Goal: Transaction & Acquisition: Purchase product/service

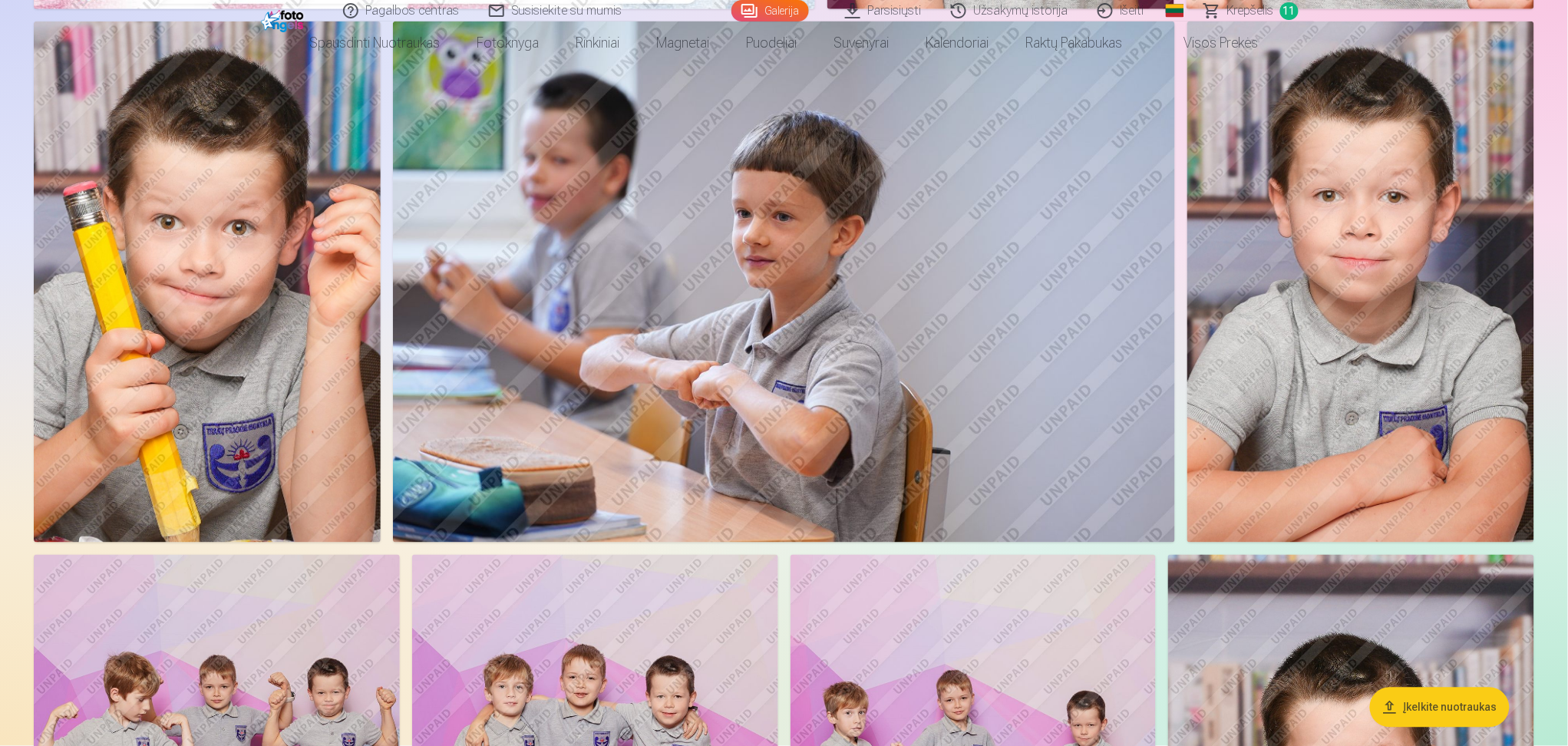
scroll to position [716, 0]
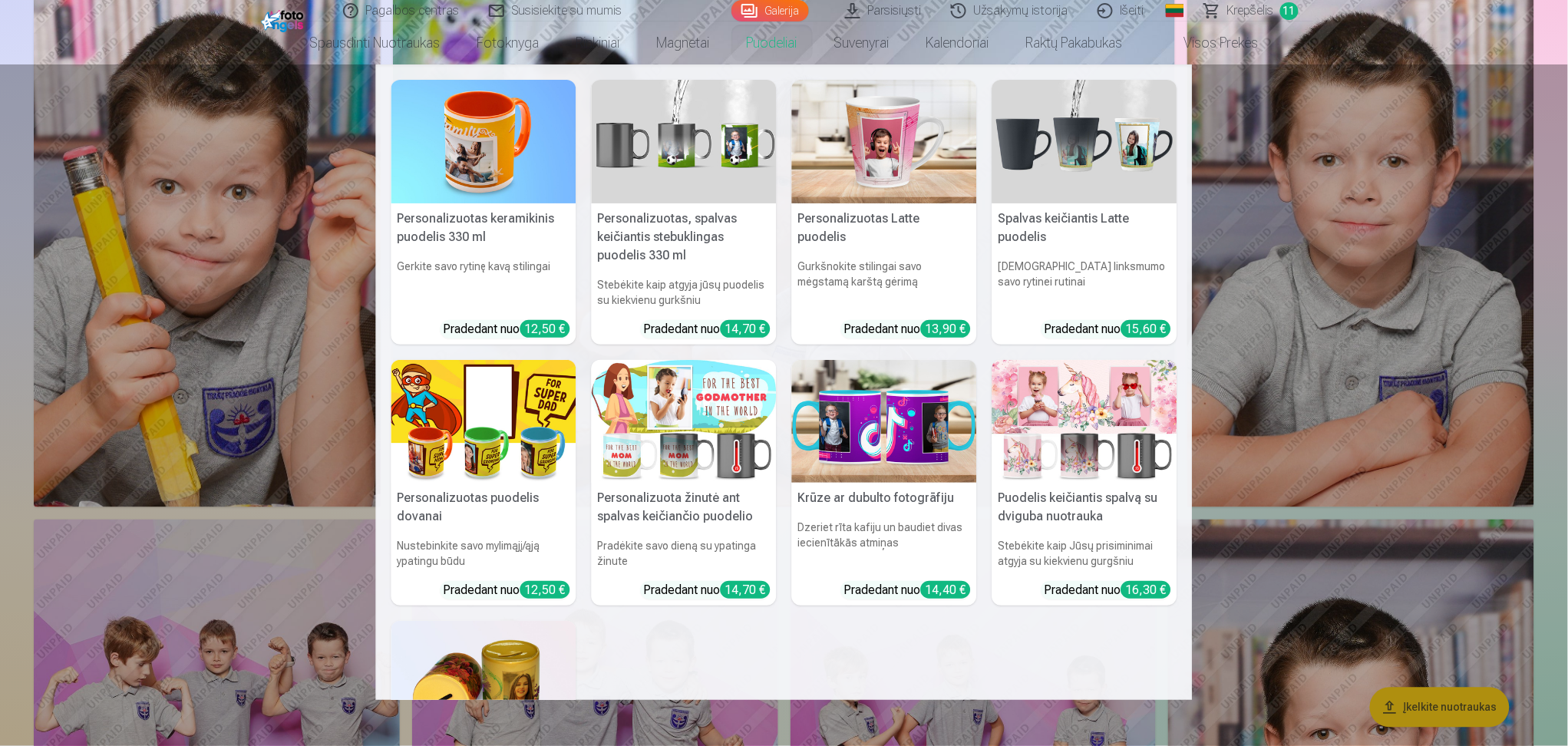
click at [782, 48] on link "Puodeliai" at bounding box center [772, 43] width 88 height 43
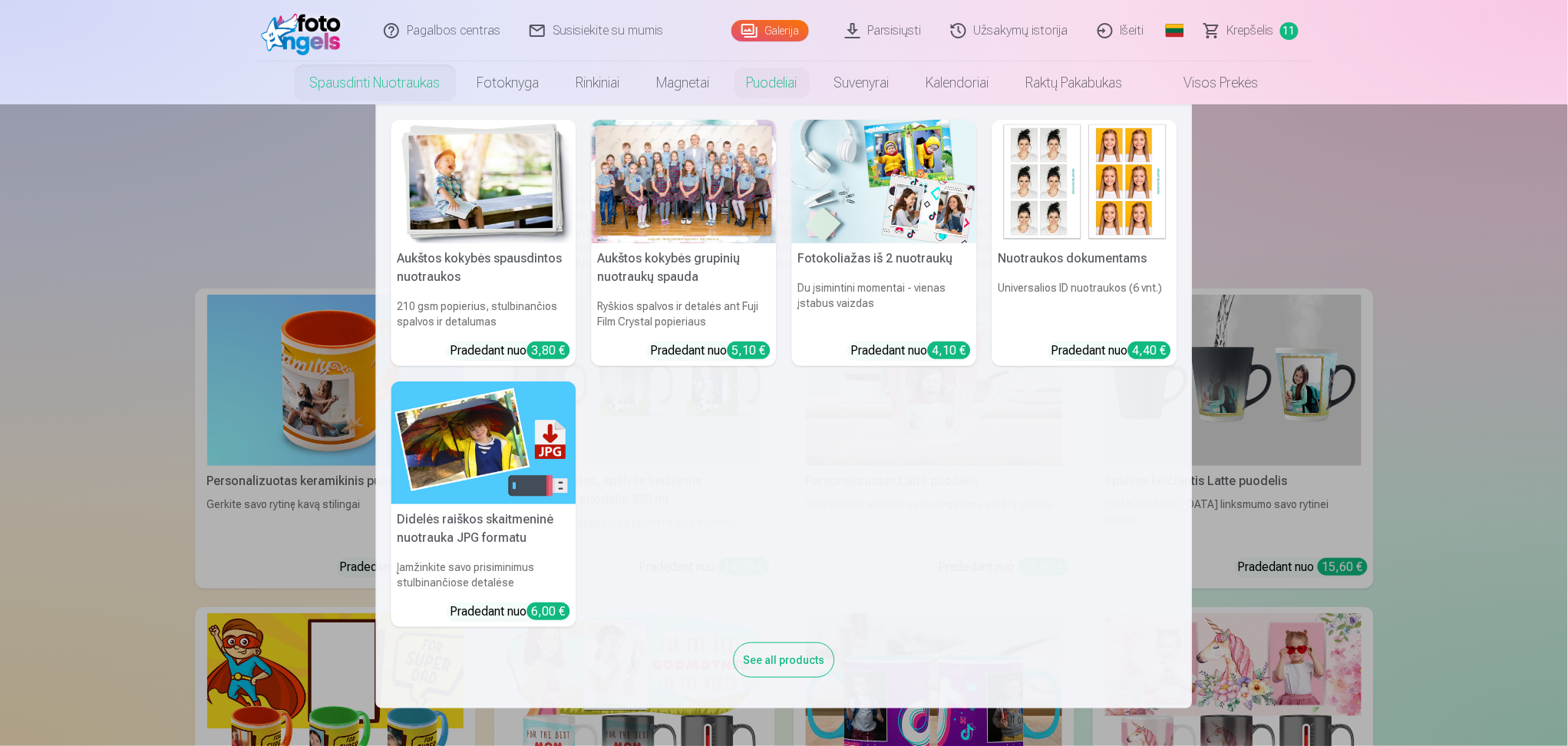
click at [322, 75] on link "Spausdinti nuotraukas" at bounding box center [375, 83] width 168 height 43
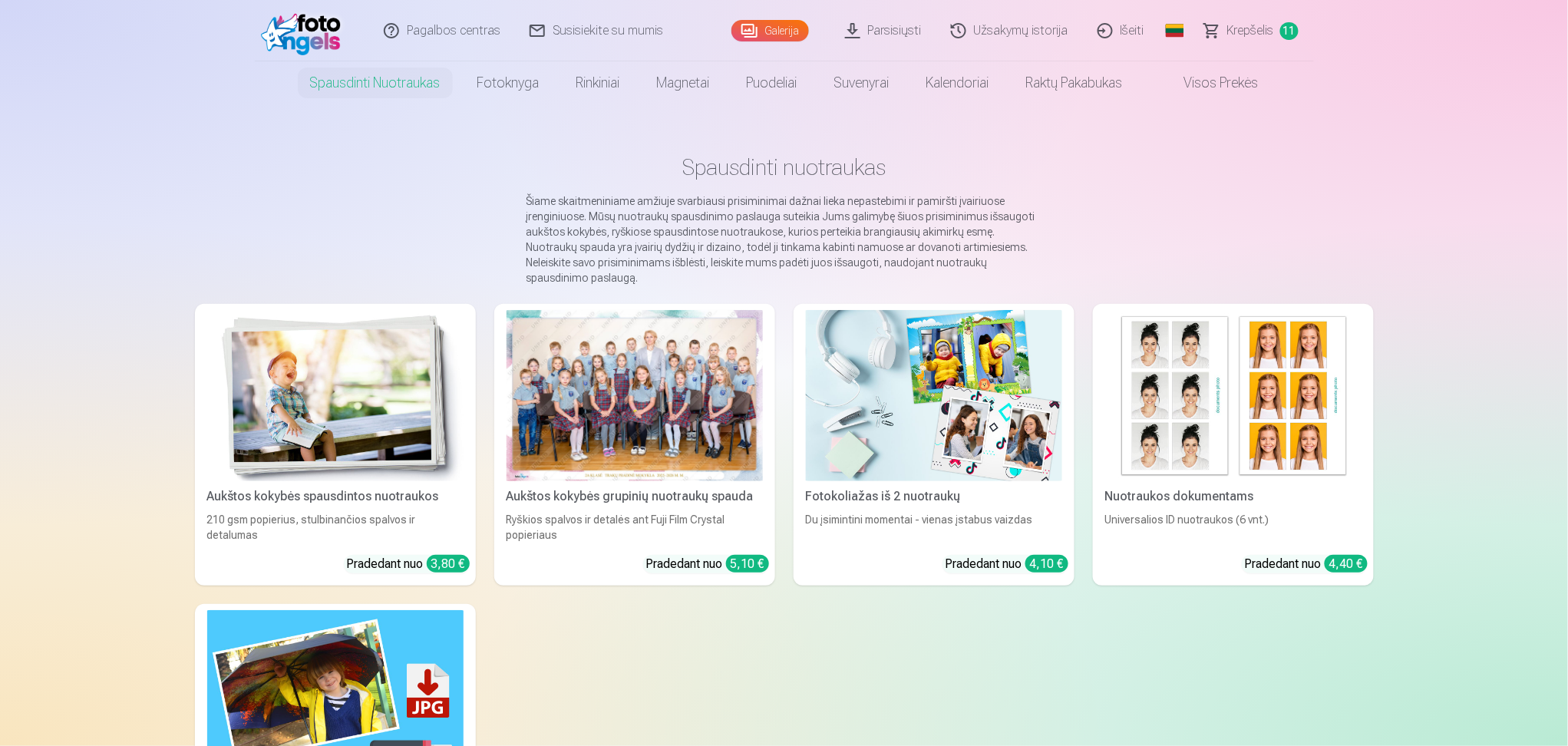
click at [783, 34] on link "Galerija" at bounding box center [770, 31] width 78 height 22
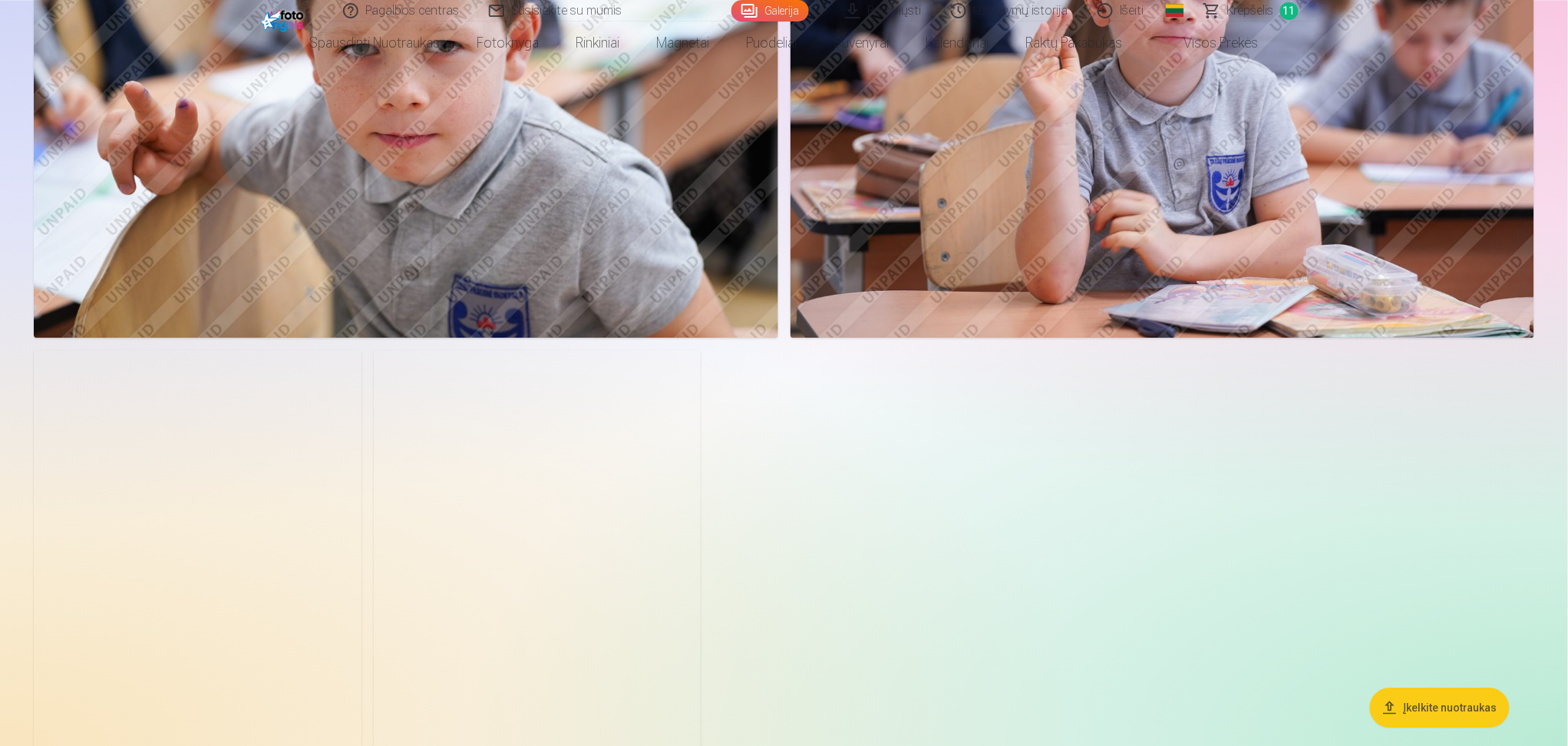
scroll to position [3479, 0]
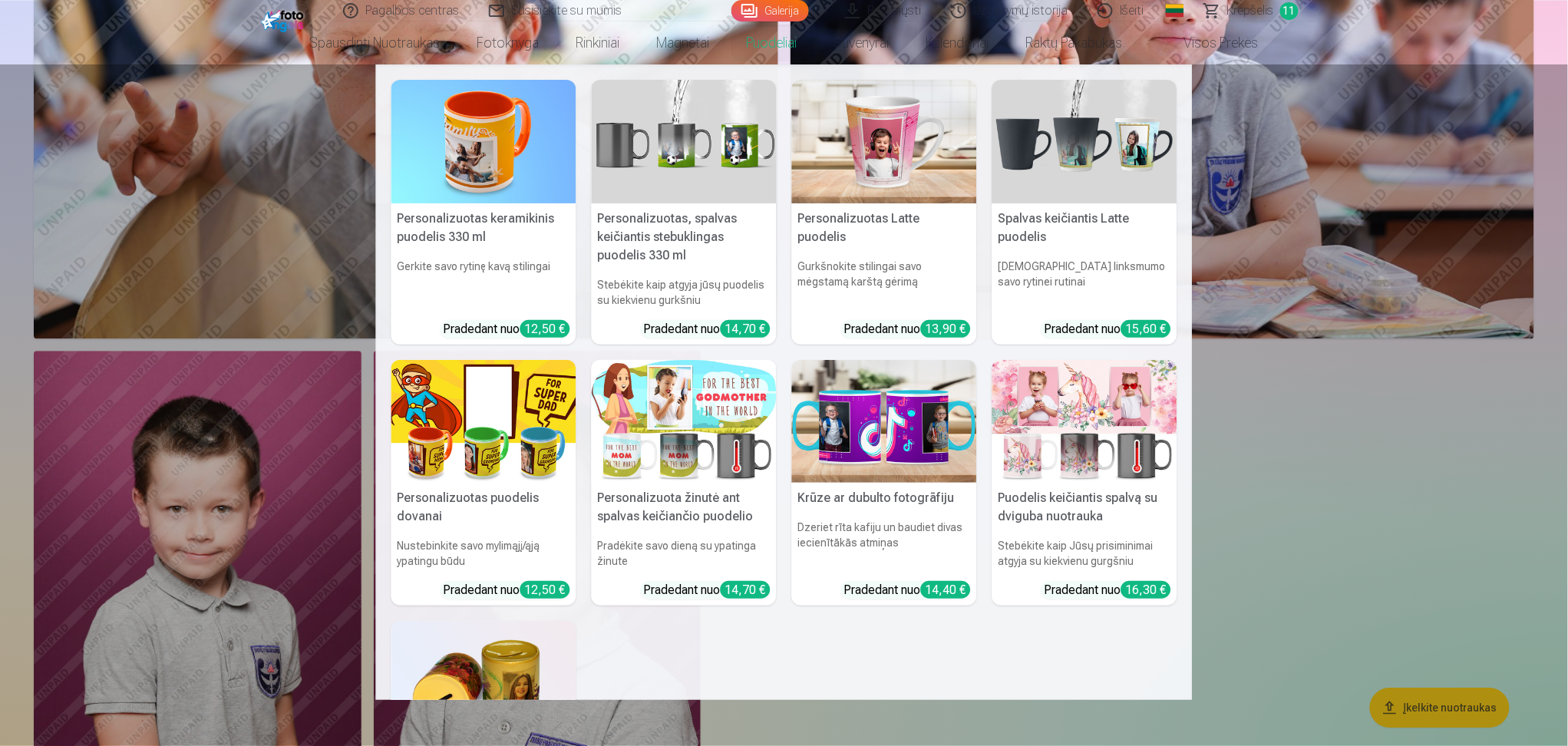
click at [677, 175] on img at bounding box center [684, 142] width 185 height 124
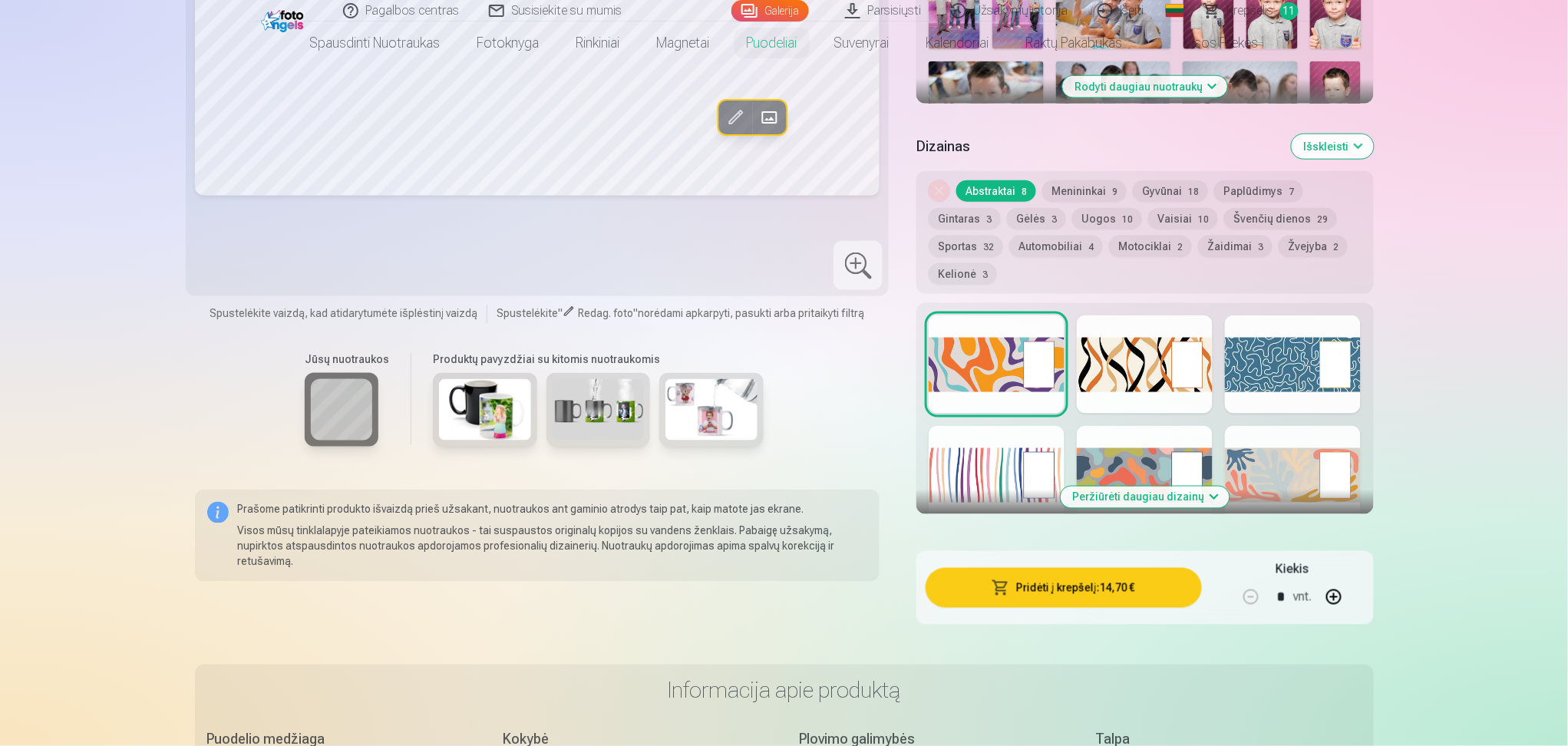
scroll to position [614, 0]
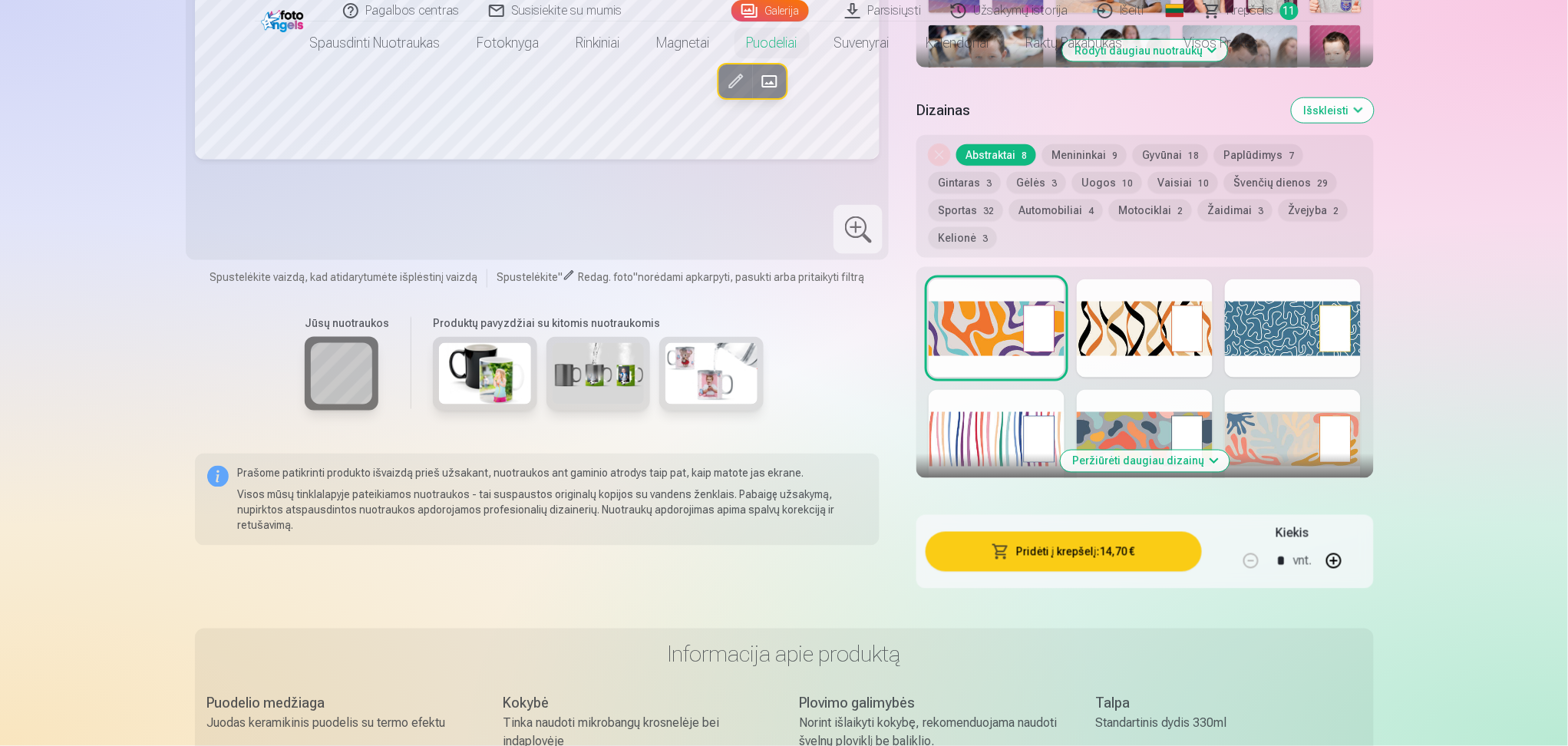
click at [614, 375] on img at bounding box center [599, 374] width 92 height 62
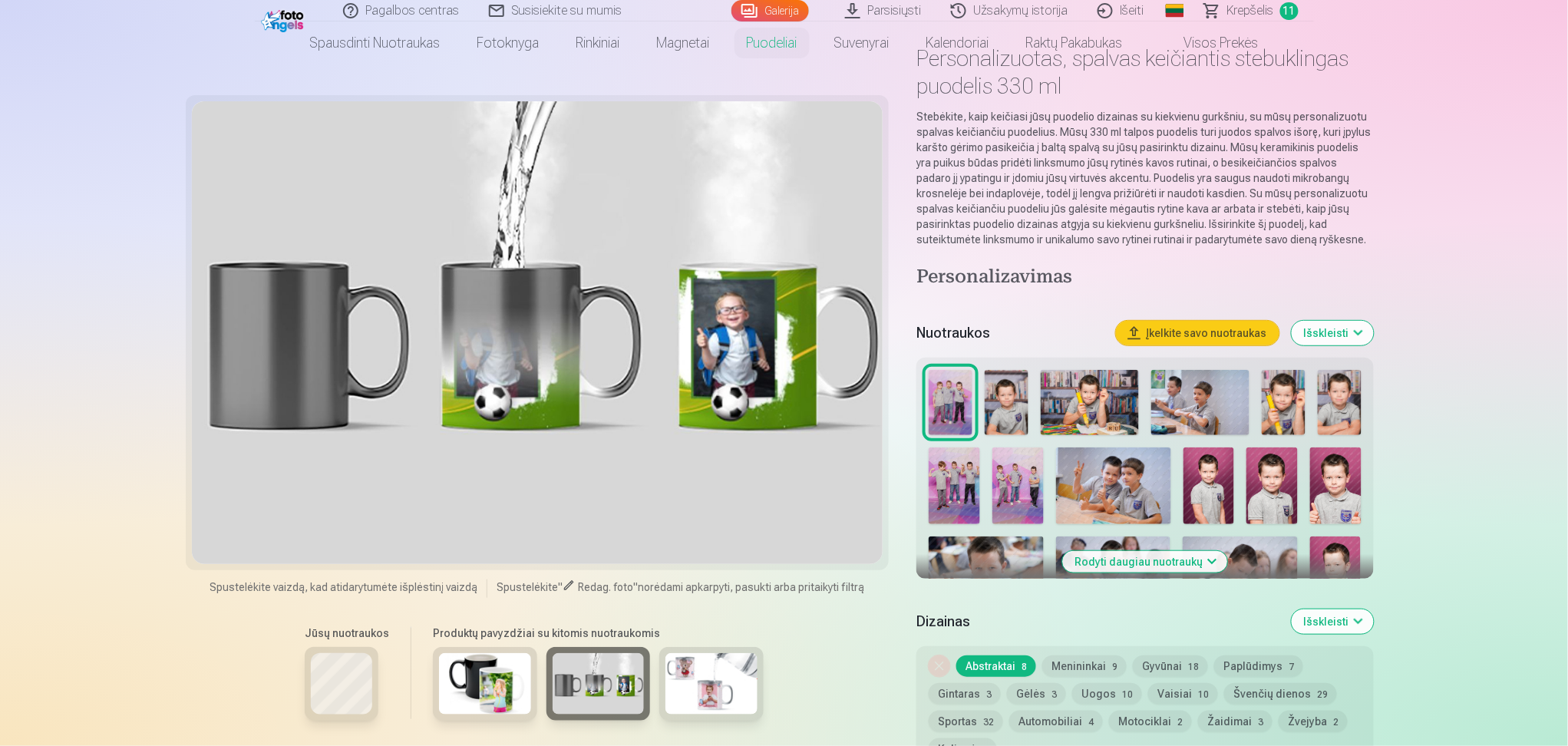
scroll to position [102, 0]
click at [534, 354] on div at bounding box center [537, 333] width 691 height 463
click at [718, 349] on div at bounding box center [537, 333] width 691 height 463
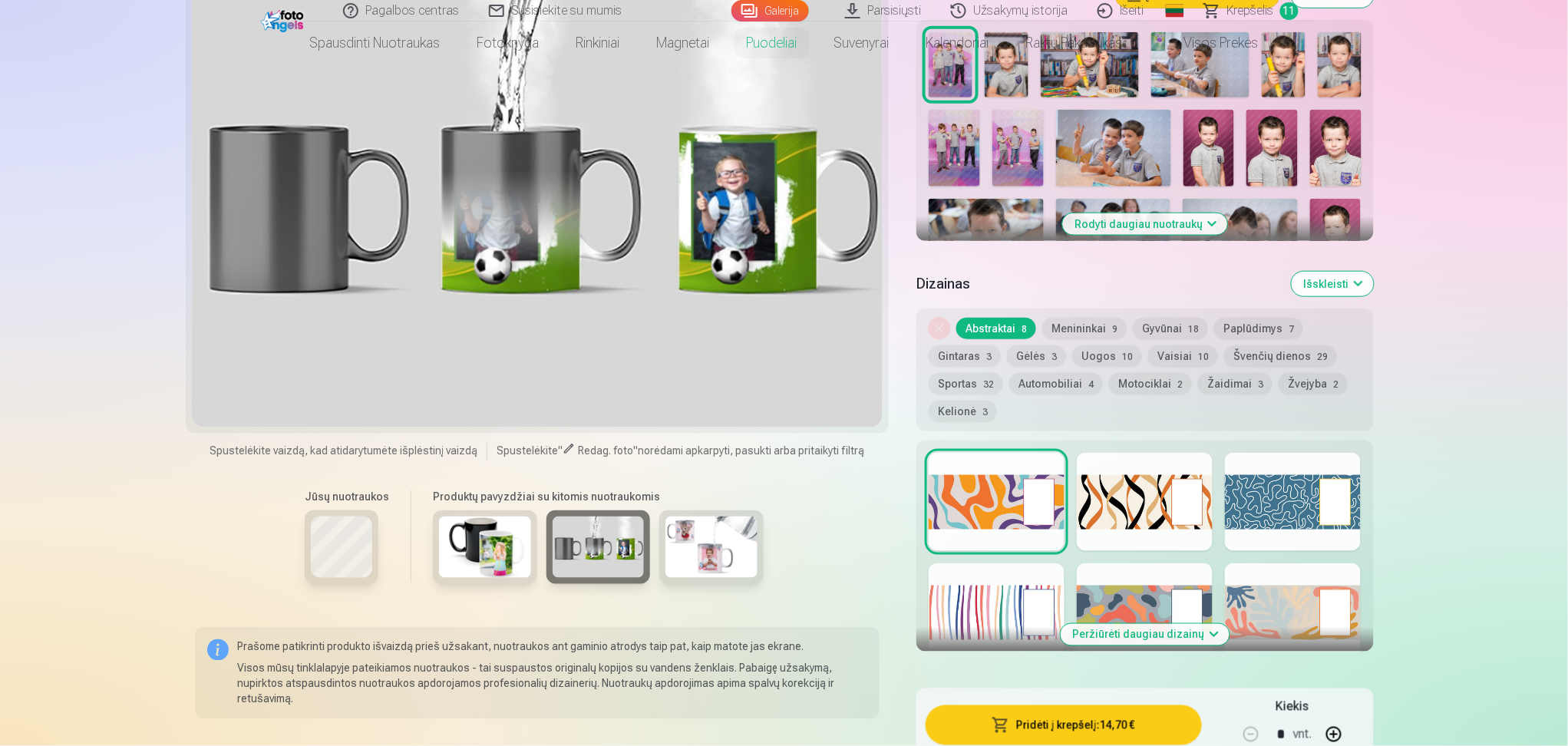
scroll to position [409, 0]
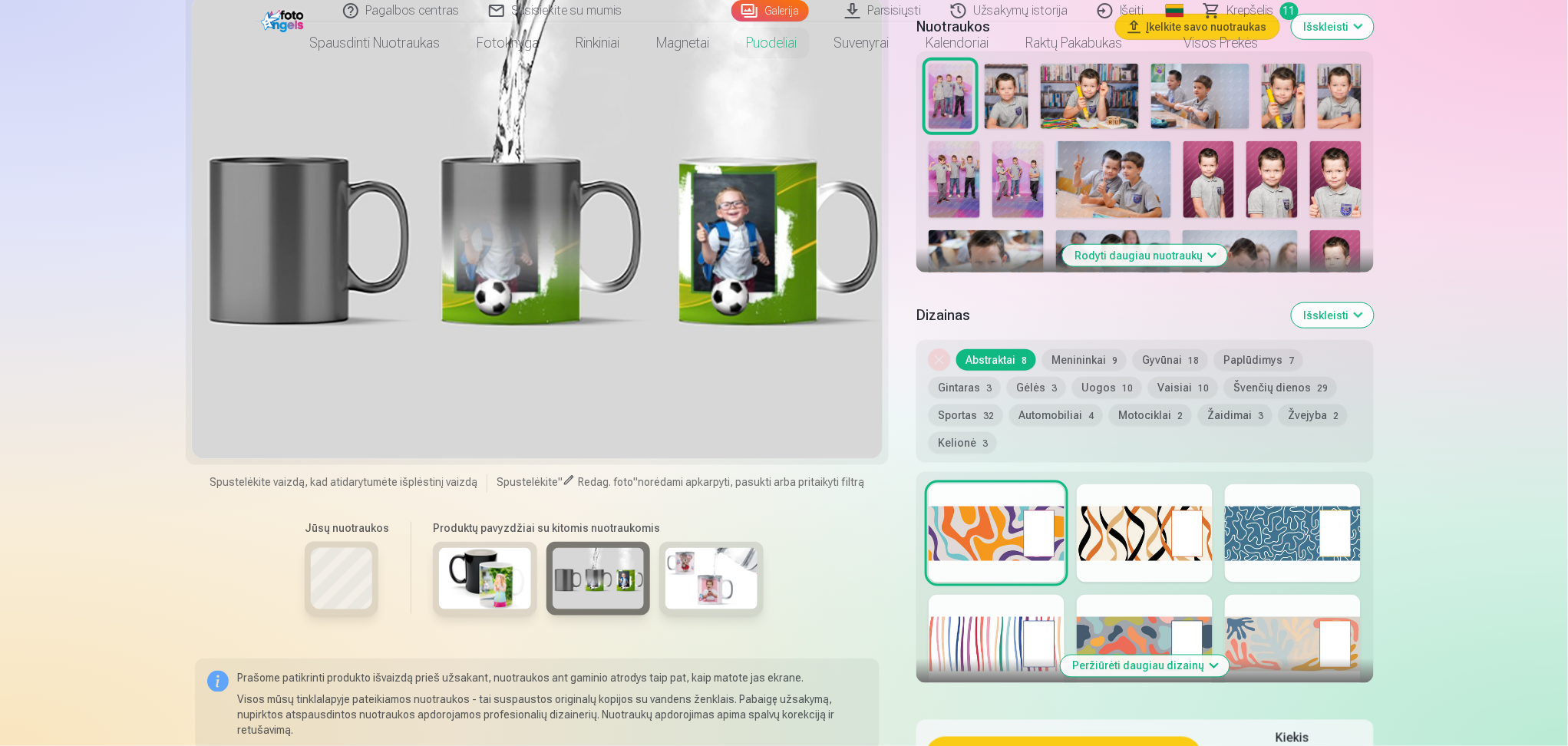
click at [475, 604] on img at bounding box center [485, 579] width 92 height 62
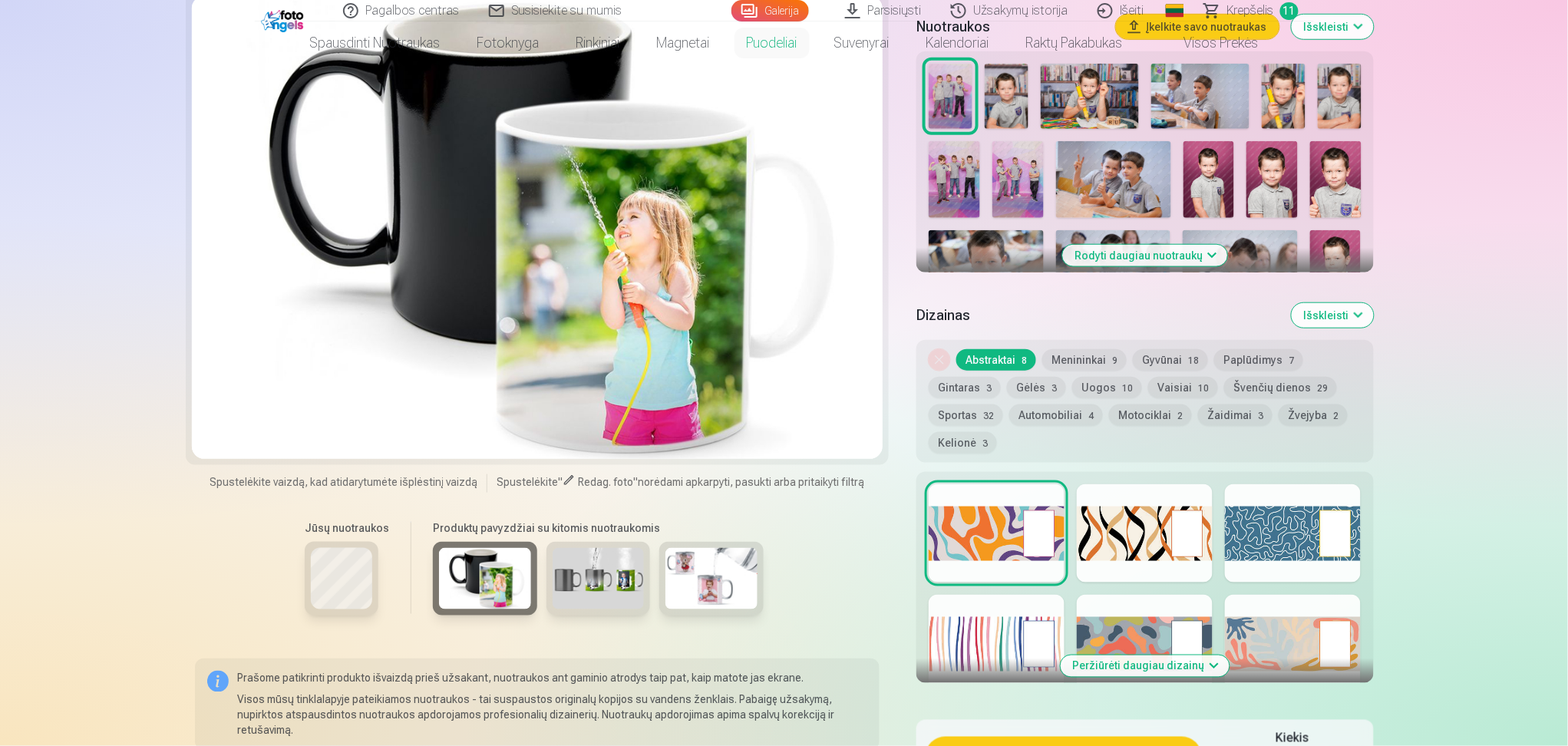
click at [677, 615] on div at bounding box center [711, 579] width 105 height 74
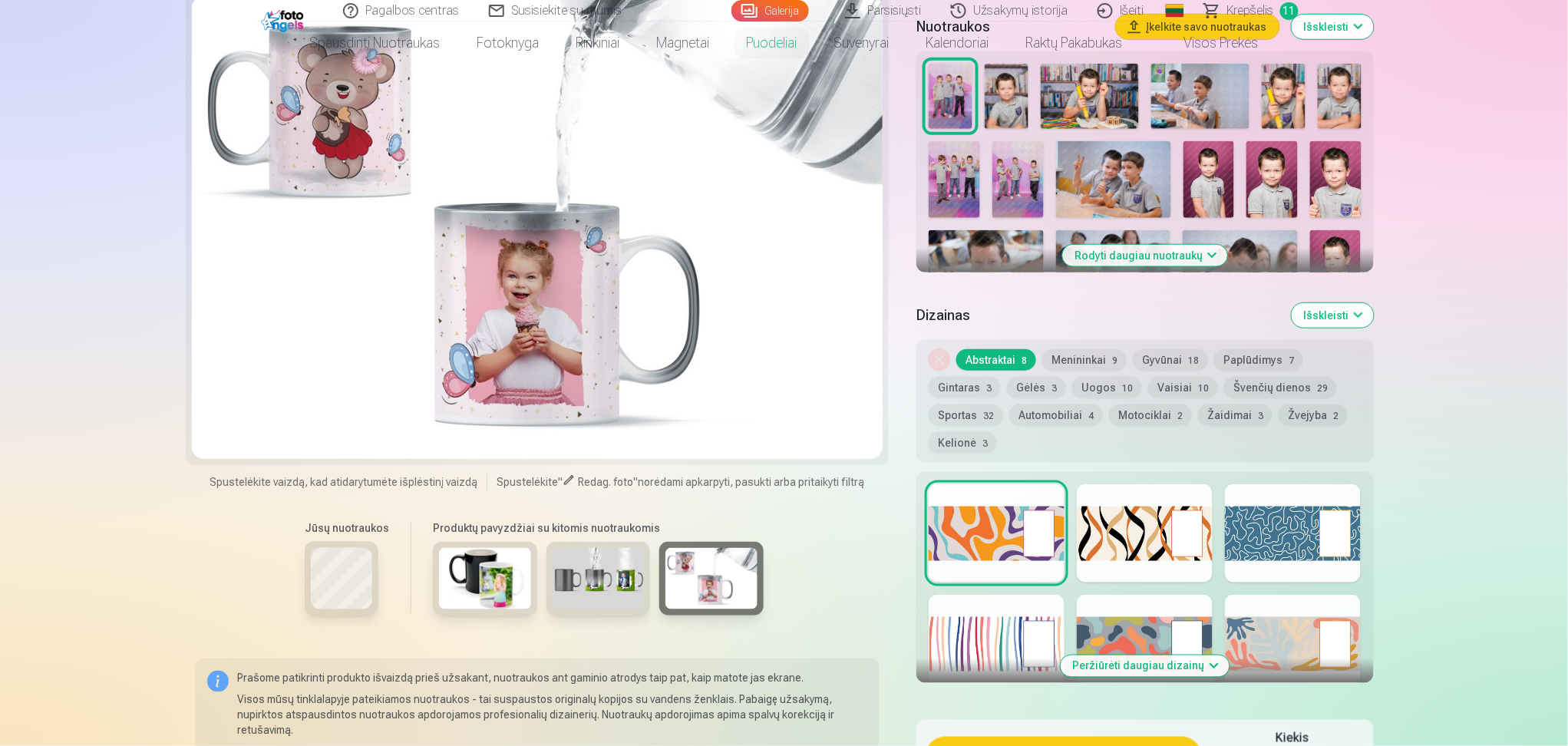
click at [1056, 194] on div at bounding box center [1145, 222] width 444 height 329
click at [1017, 177] on img at bounding box center [1017, 180] width 52 height 77
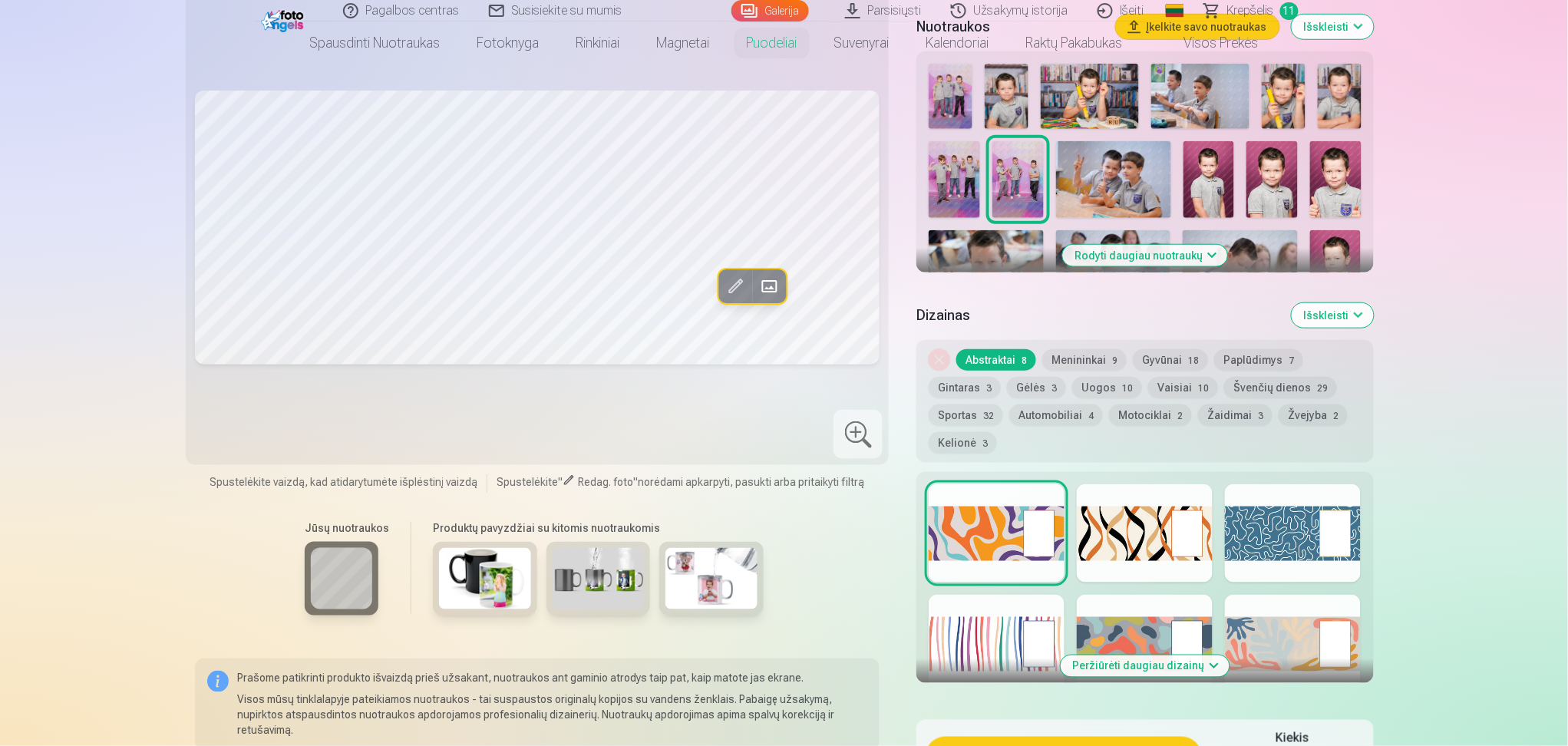
click at [737, 295] on span at bounding box center [735, 286] width 25 height 25
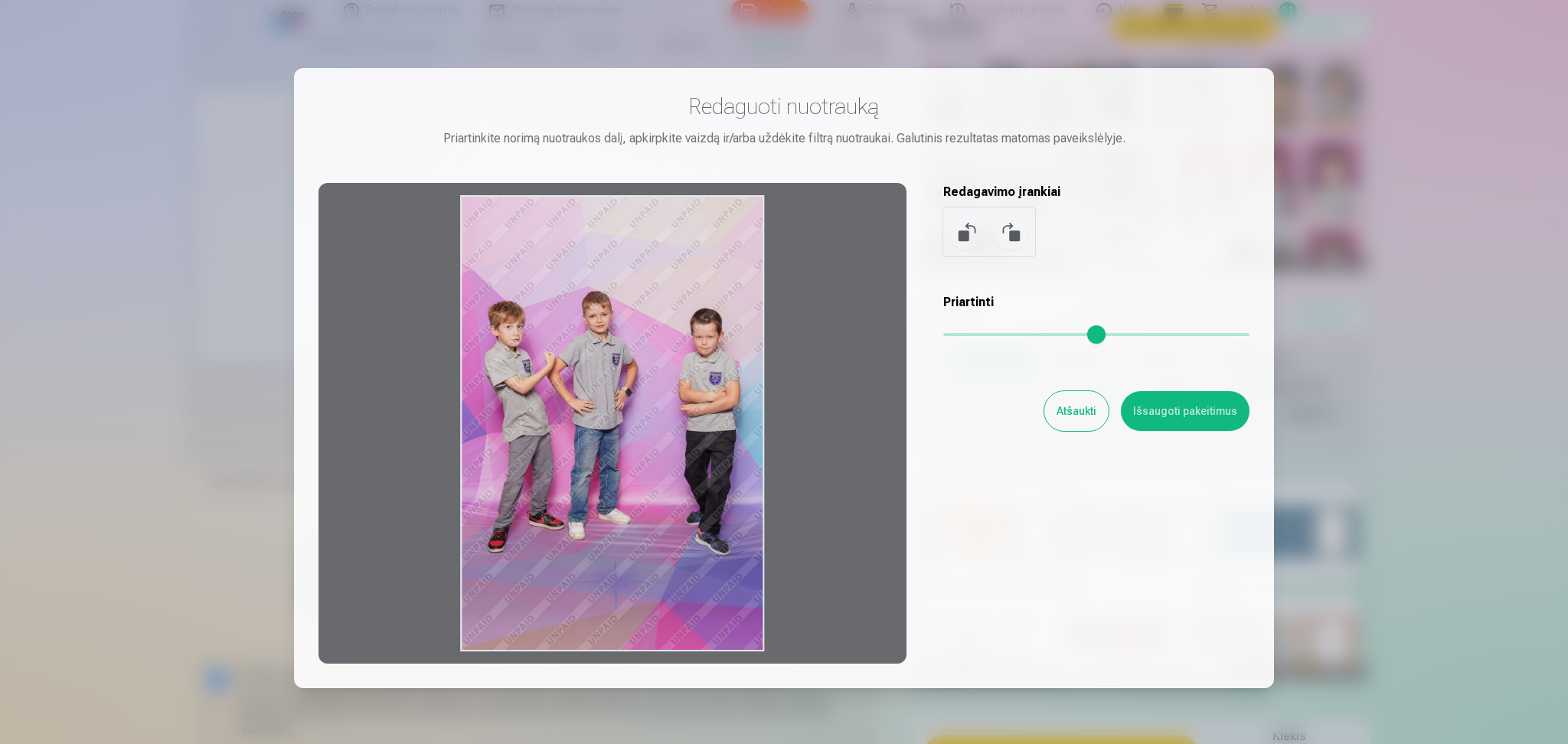
click at [720, 254] on div at bounding box center [612, 423] width 588 height 481
click at [767, 209] on div at bounding box center [612, 423] width 588 height 481
drag, startPoint x: 764, startPoint y: 206, endPoint x: 756, endPoint y: 205, distance: 8.1
click at [756, 206] on div at bounding box center [612, 423] width 588 height 481
drag, startPoint x: 756, startPoint y: 206, endPoint x: 700, endPoint y: 362, distance: 165.7
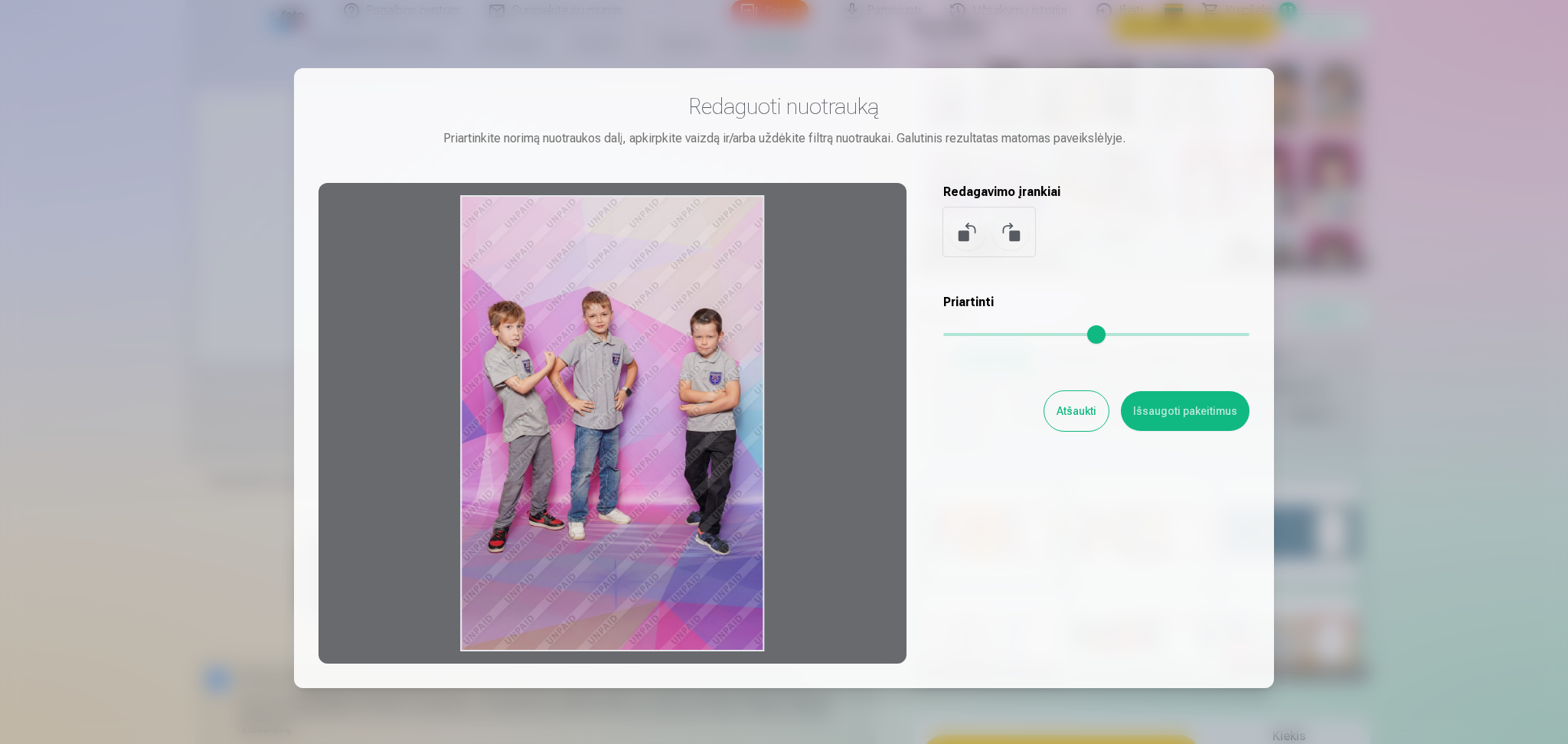
click at [699, 307] on div at bounding box center [612, 423] width 588 height 481
drag, startPoint x: 700, startPoint y: 367, endPoint x: 675, endPoint y: 537, distance: 171.8
click at [690, 466] on div at bounding box center [612, 423] width 588 height 481
click at [762, 660] on div at bounding box center [612, 423] width 588 height 481
drag, startPoint x: 760, startPoint y: 653, endPoint x: 847, endPoint y: 515, distance: 163.1
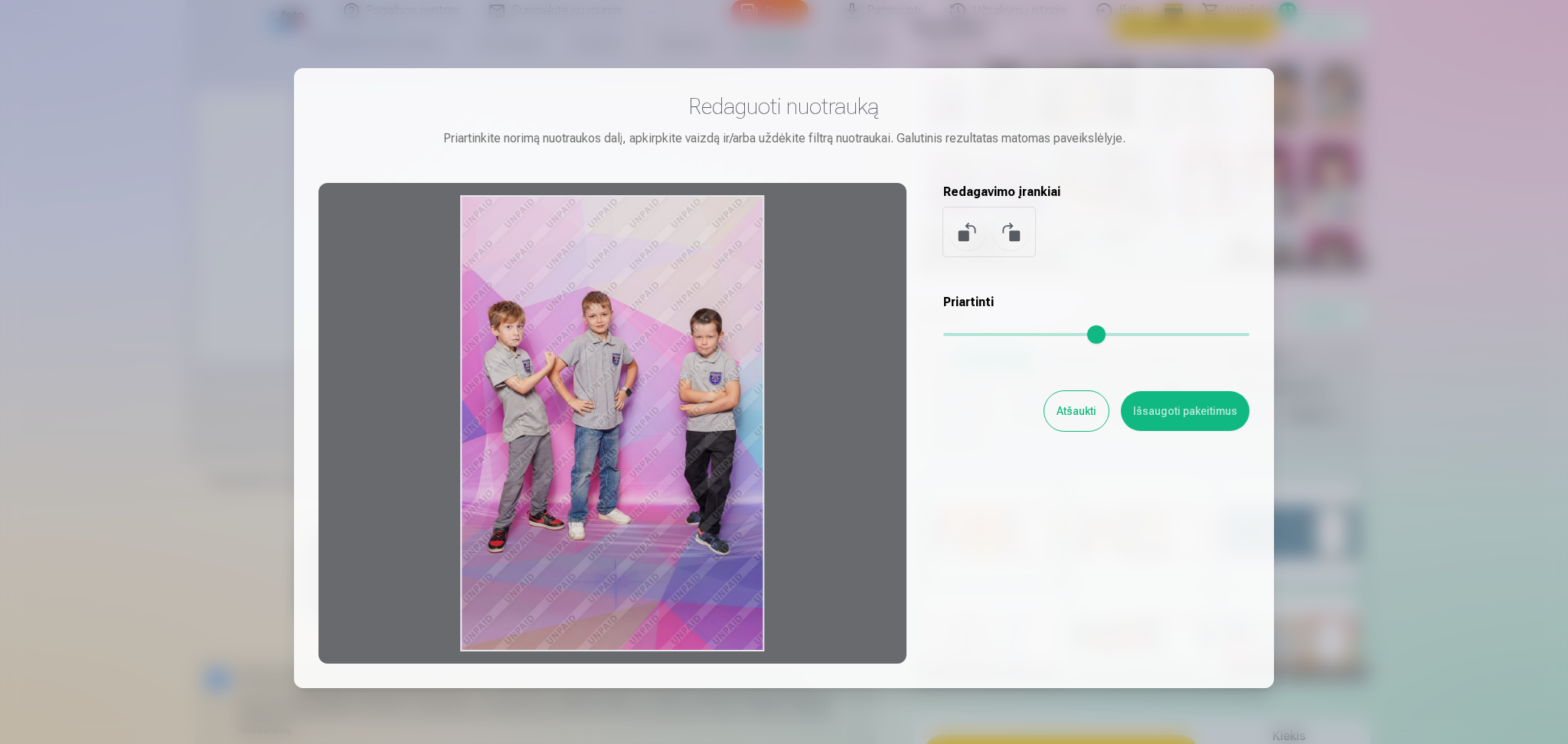
click at [847, 515] on div at bounding box center [612, 423] width 588 height 481
click at [879, 503] on div at bounding box center [612, 423] width 588 height 481
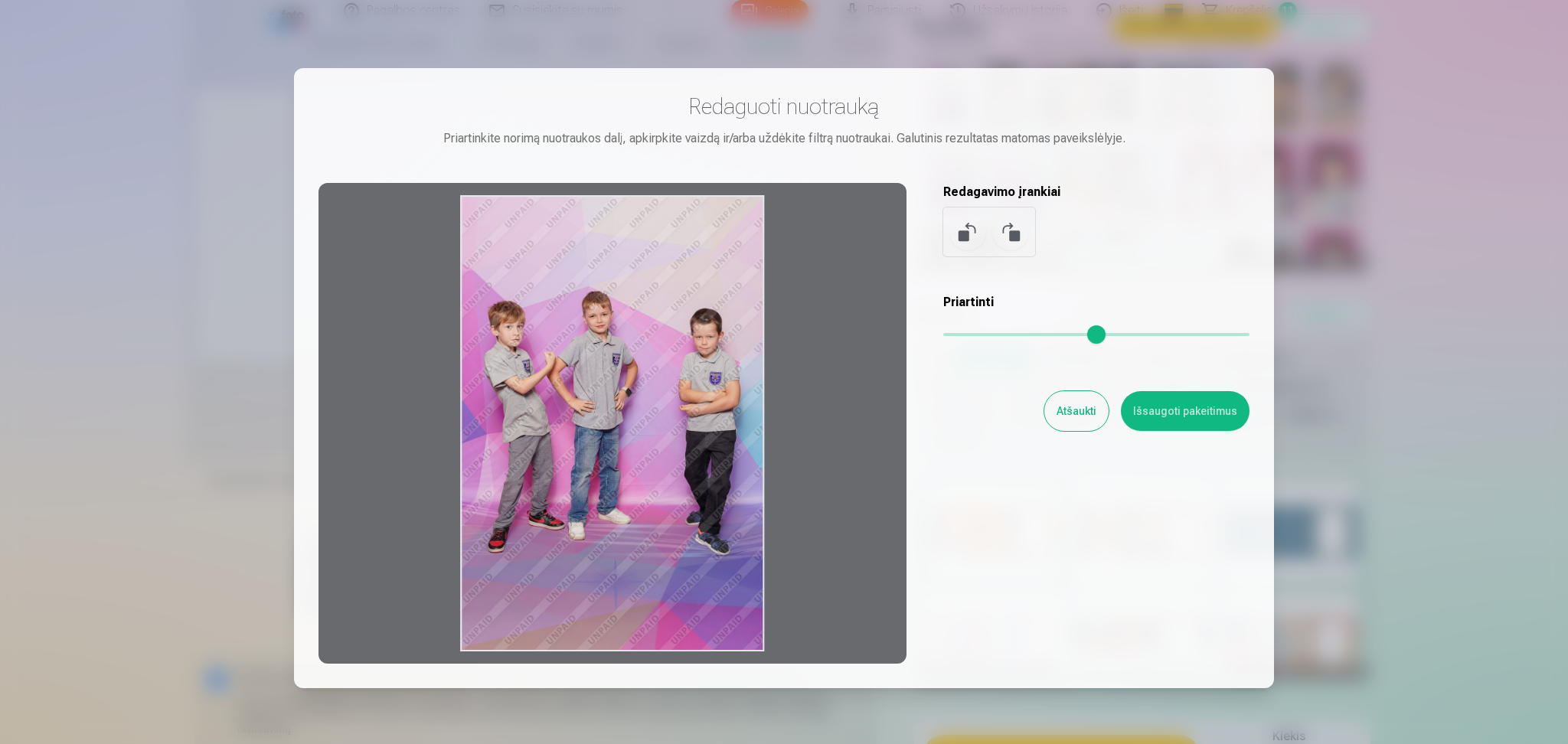
click at [1089, 415] on button "Atšaukti" at bounding box center [1076, 411] width 64 height 40
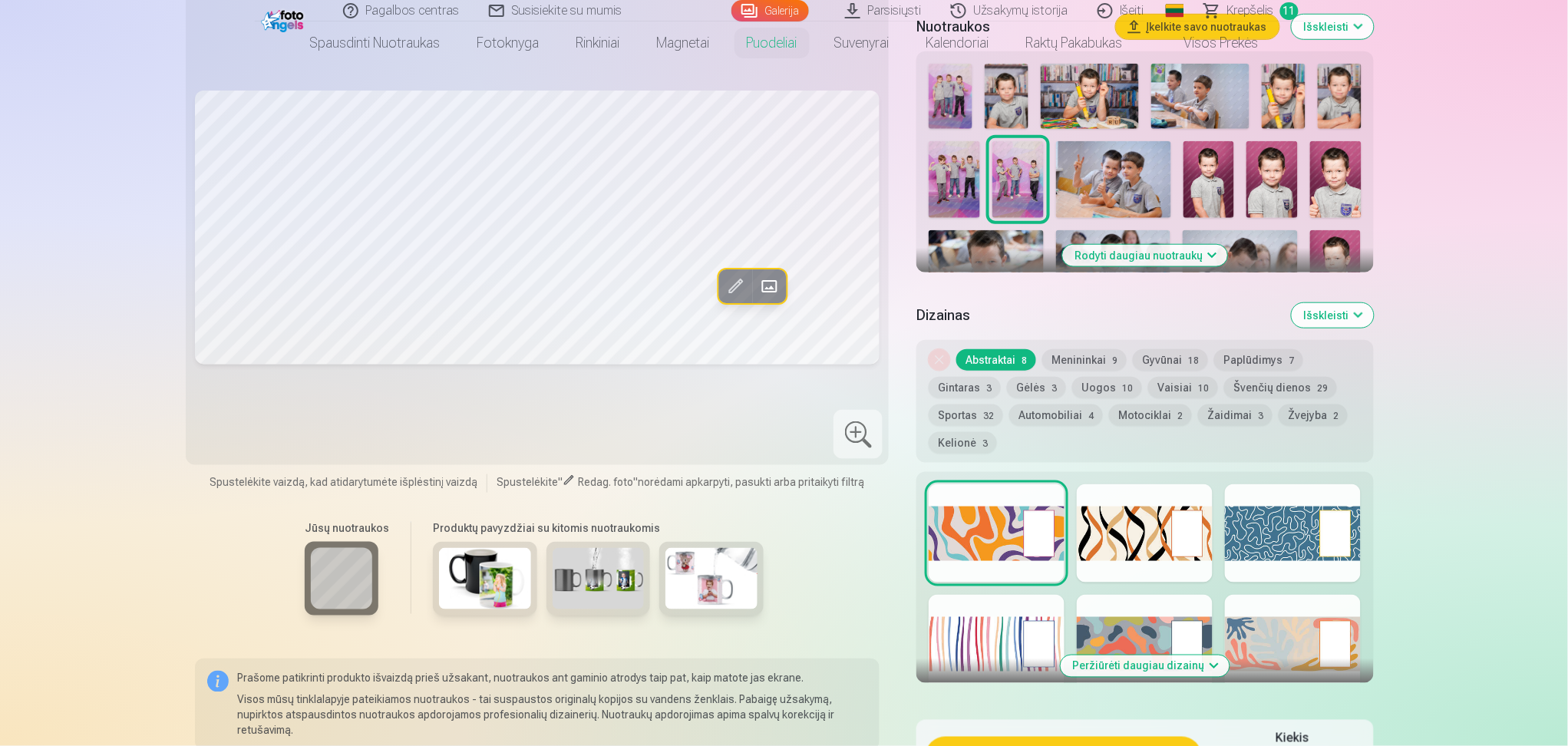
click at [1086, 161] on img at bounding box center [1114, 180] width 115 height 77
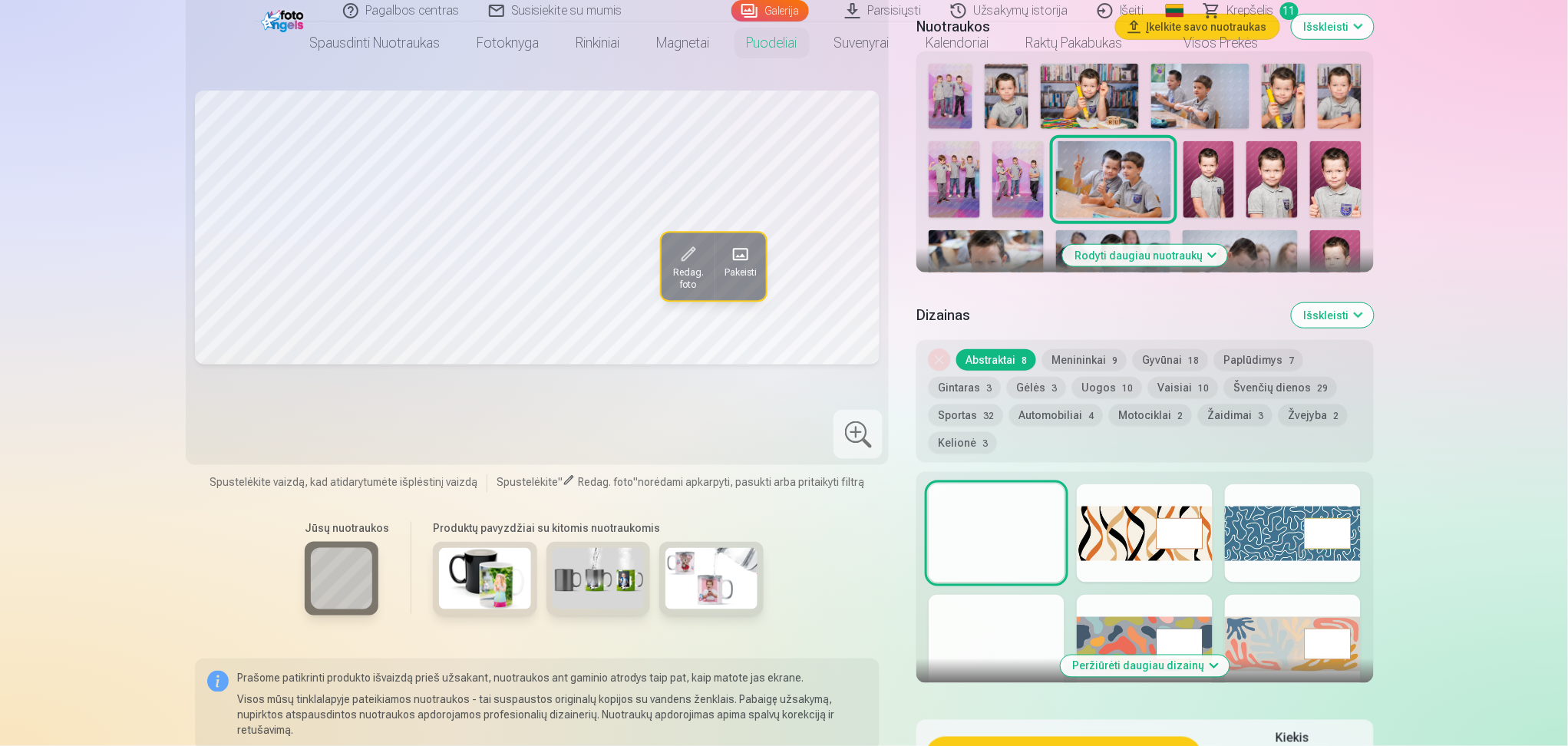
click at [1011, 208] on img at bounding box center [1017, 180] width 52 height 77
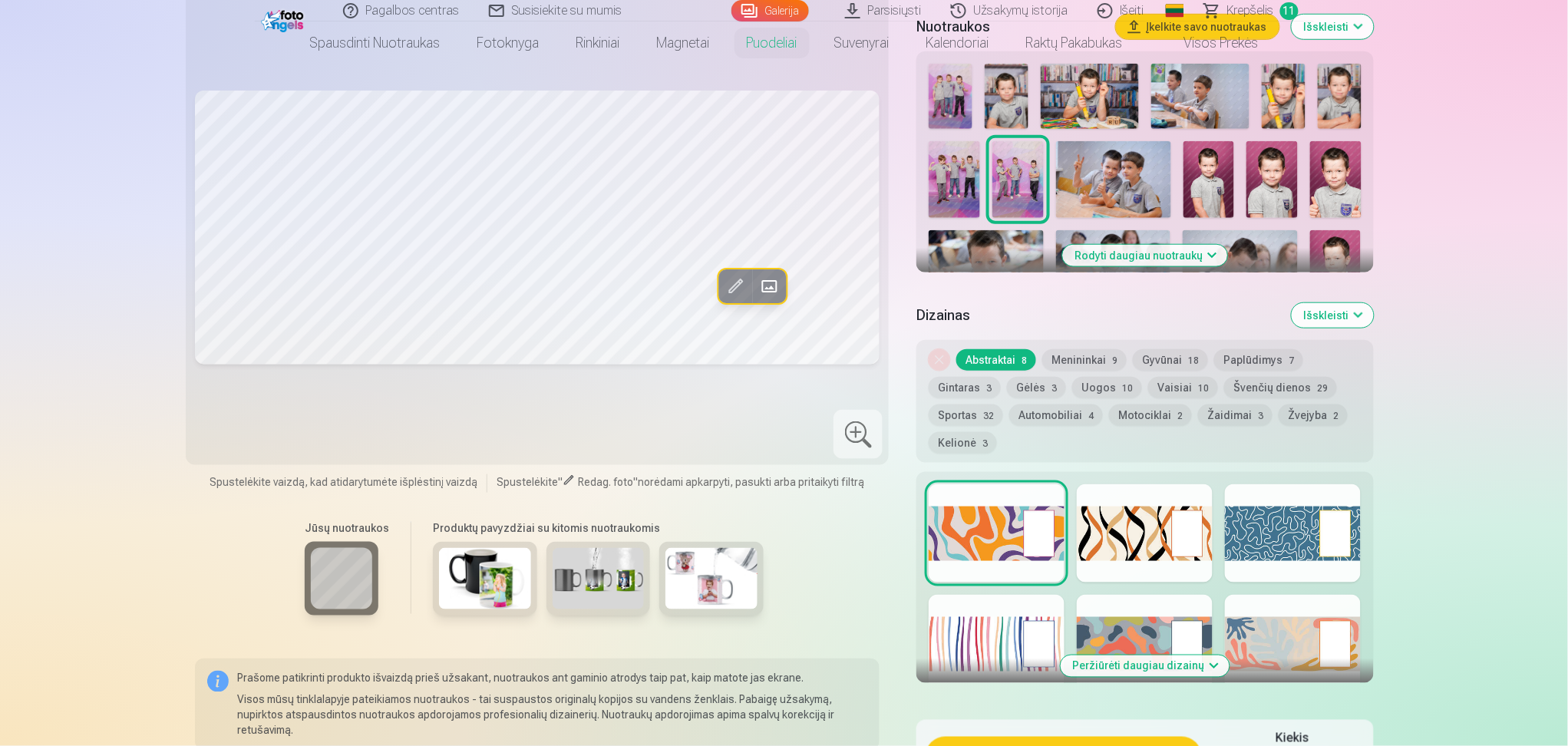
click at [955, 179] on img at bounding box center [954, 180] width 52 height 77
click at [998, 197] on img at bounding box center [1017, 180] width 52 height 77
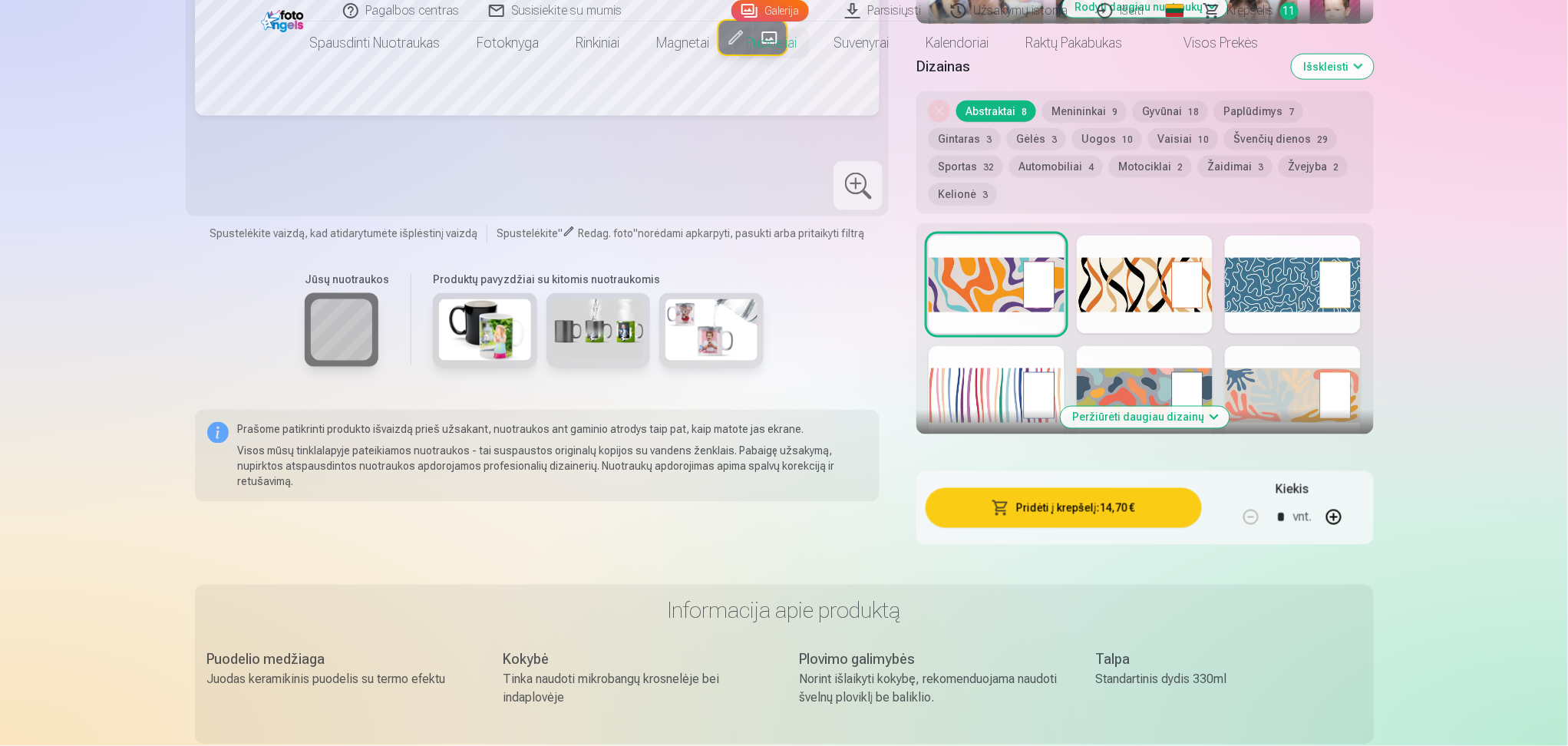
scroll to position [716, 0]
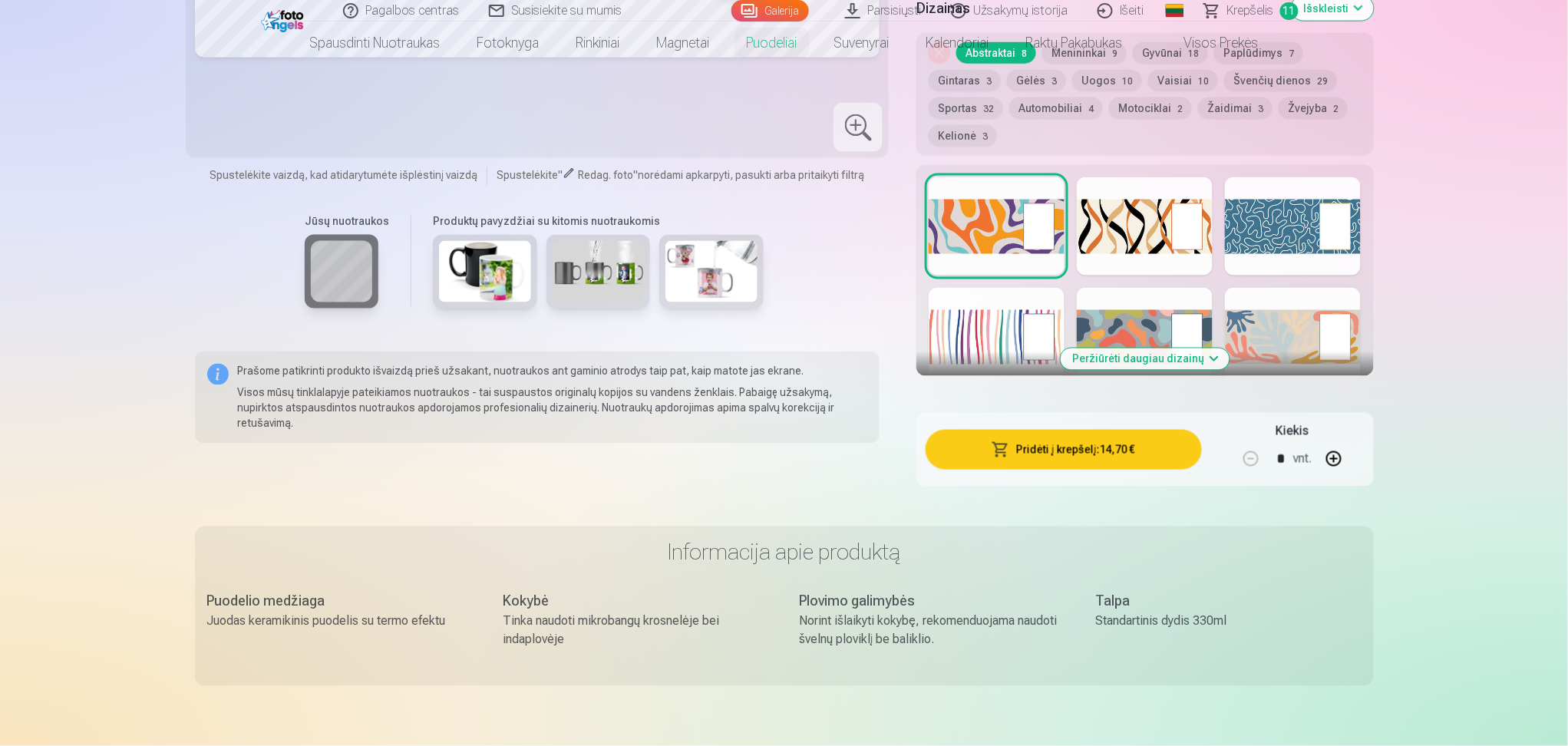
click at [974, 231] on div at bounding box center [997, 227] width 136 height 98
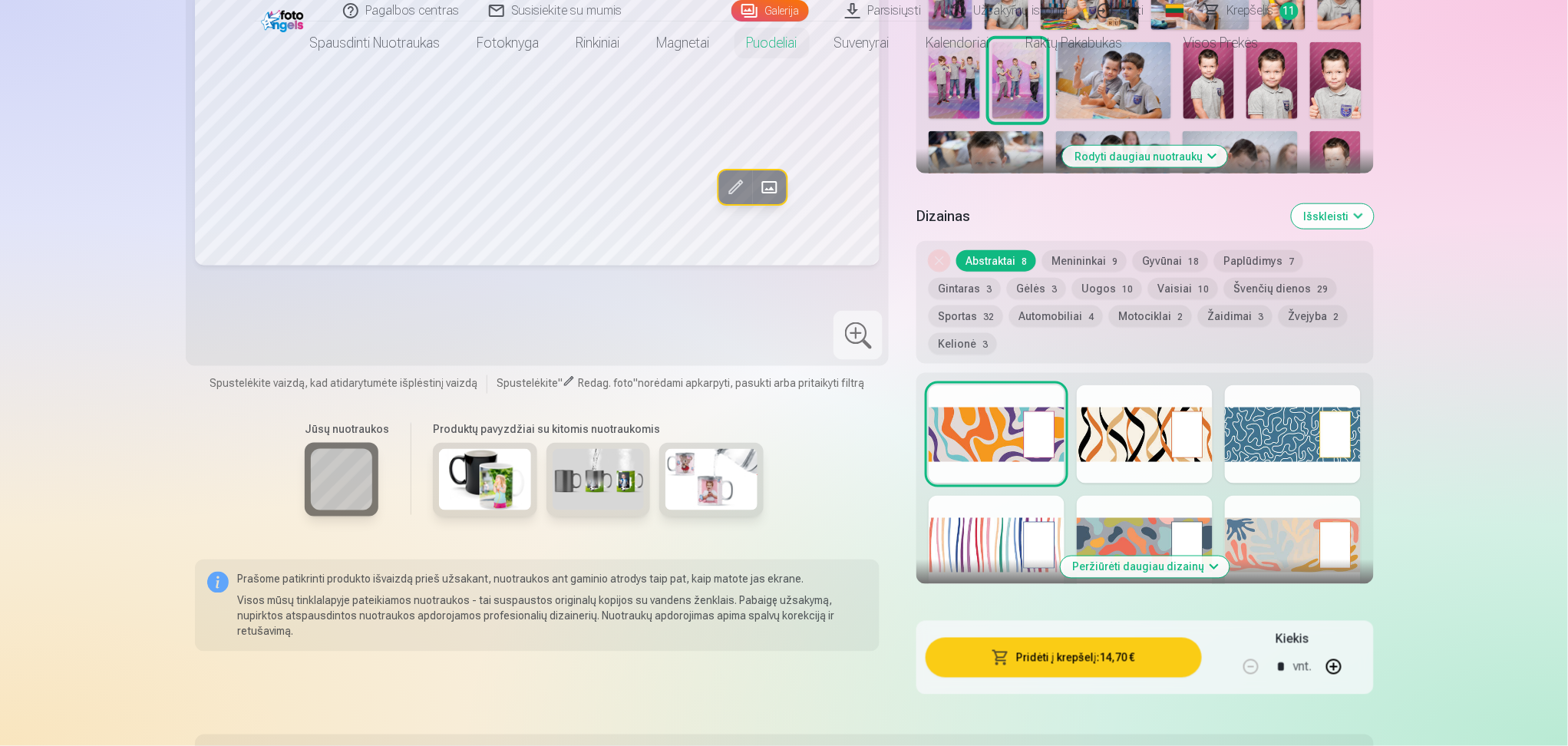
scroll to position [511, 0]
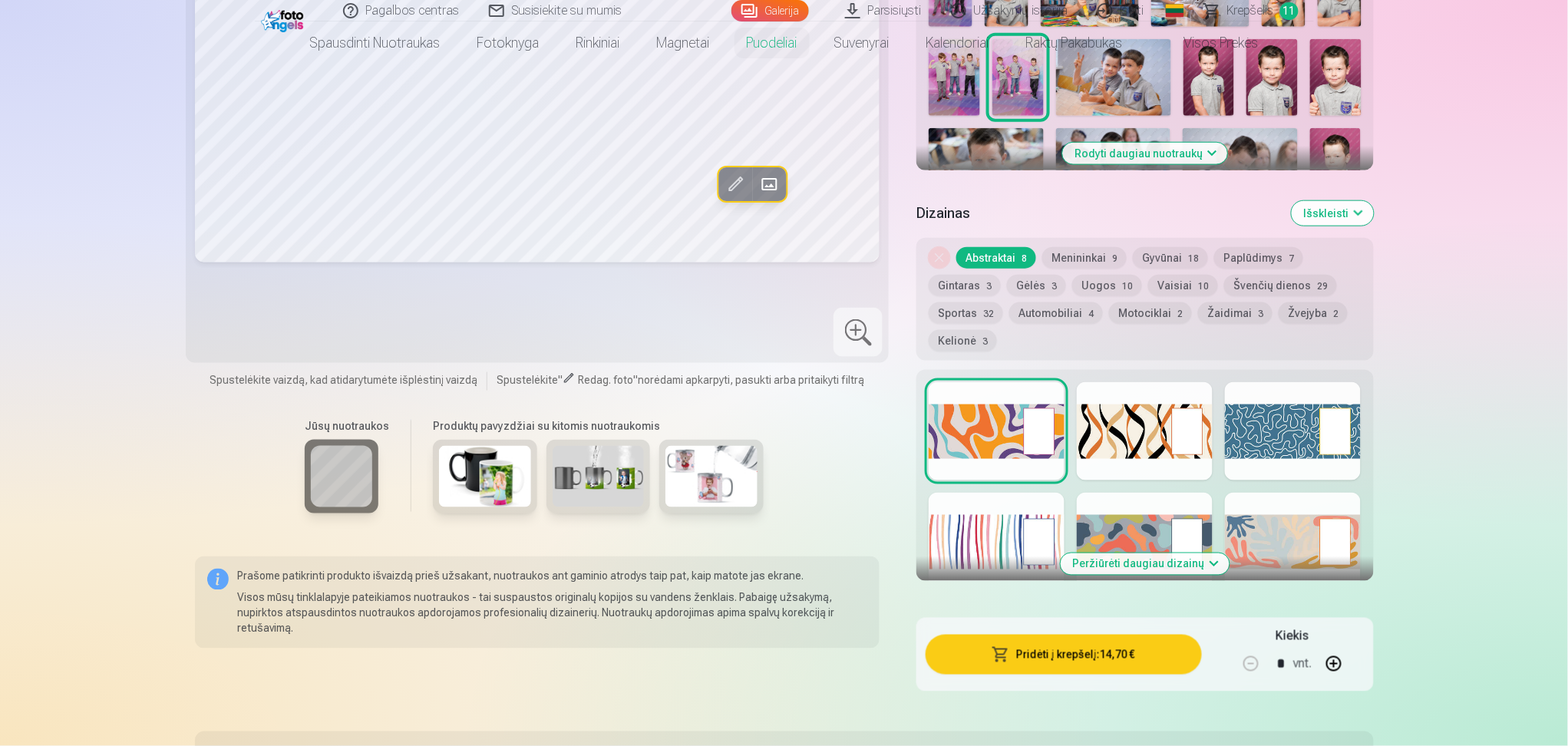
click at [996, 519] on div at bounding box center [997, 542] width 136 height 98
click at [1134, 521] on div at bounding box center [1144, 542] width 136 height 98
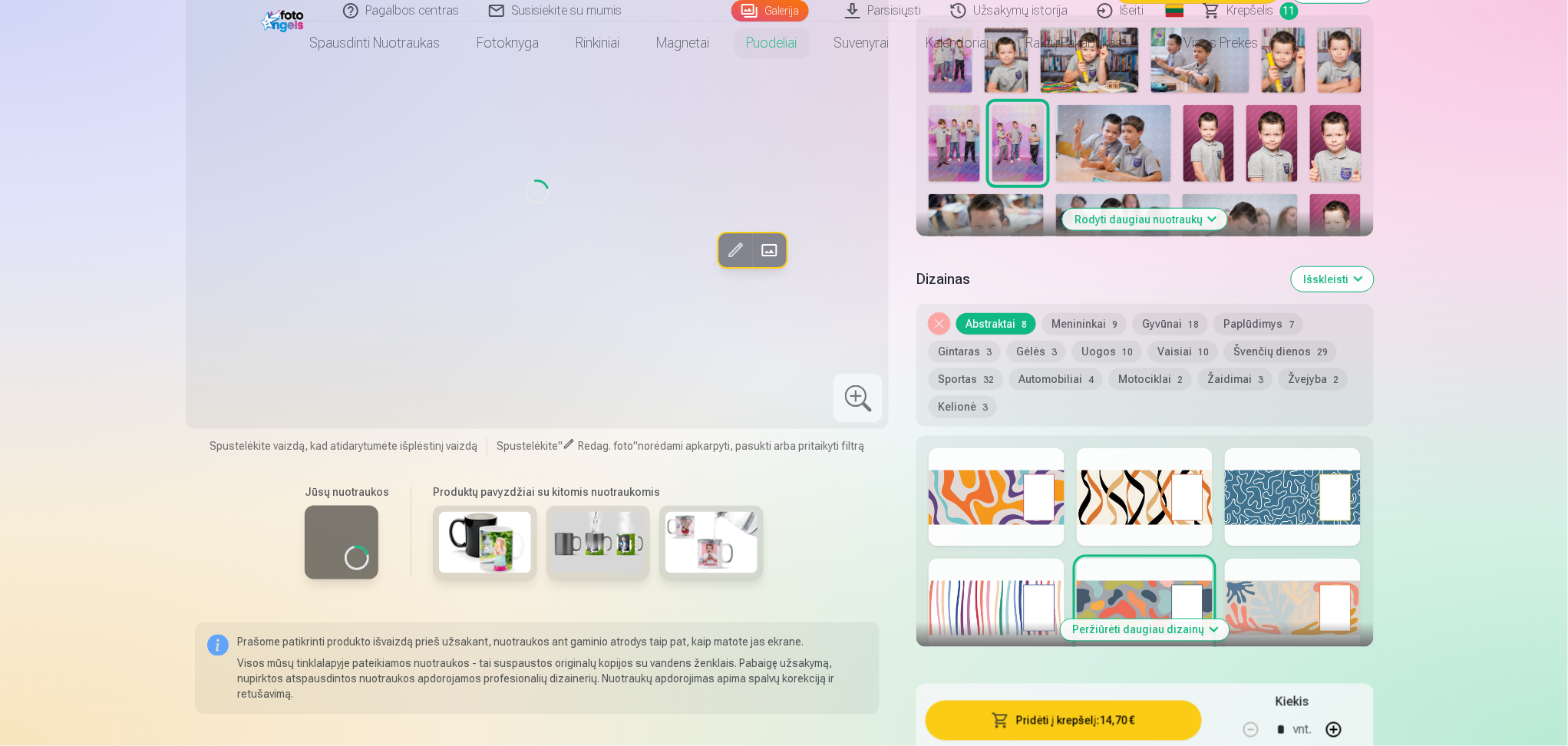
scroll to position [409, 0]
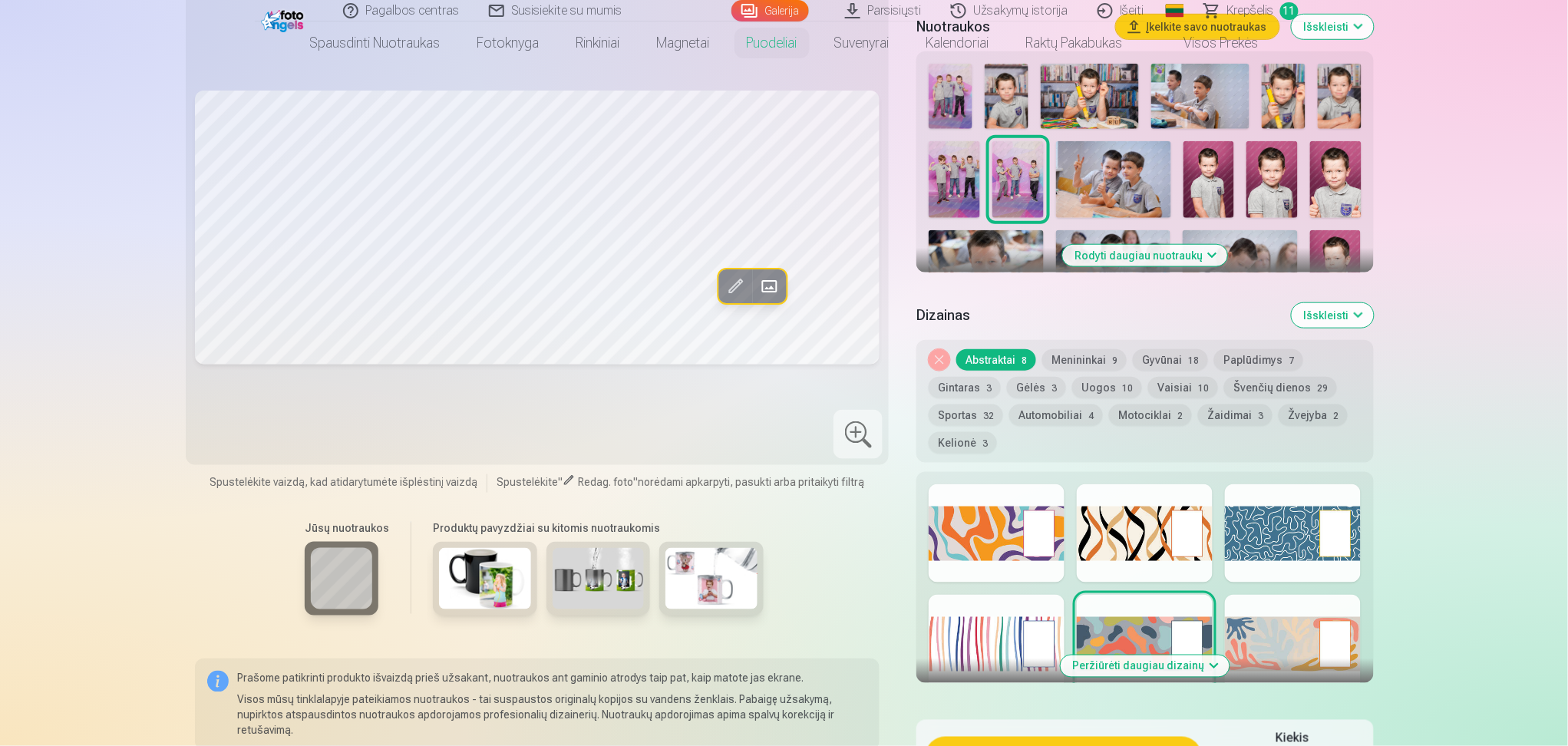
click at [1122, 535] on div at bounding box center [1144, 534] width 136 height 98
click at [1263, 628] on div at bounding box center [1293, 644] width 136 height 98
click at [1268, 535] on div at bounding box center [1293, 534] width 136 height 98
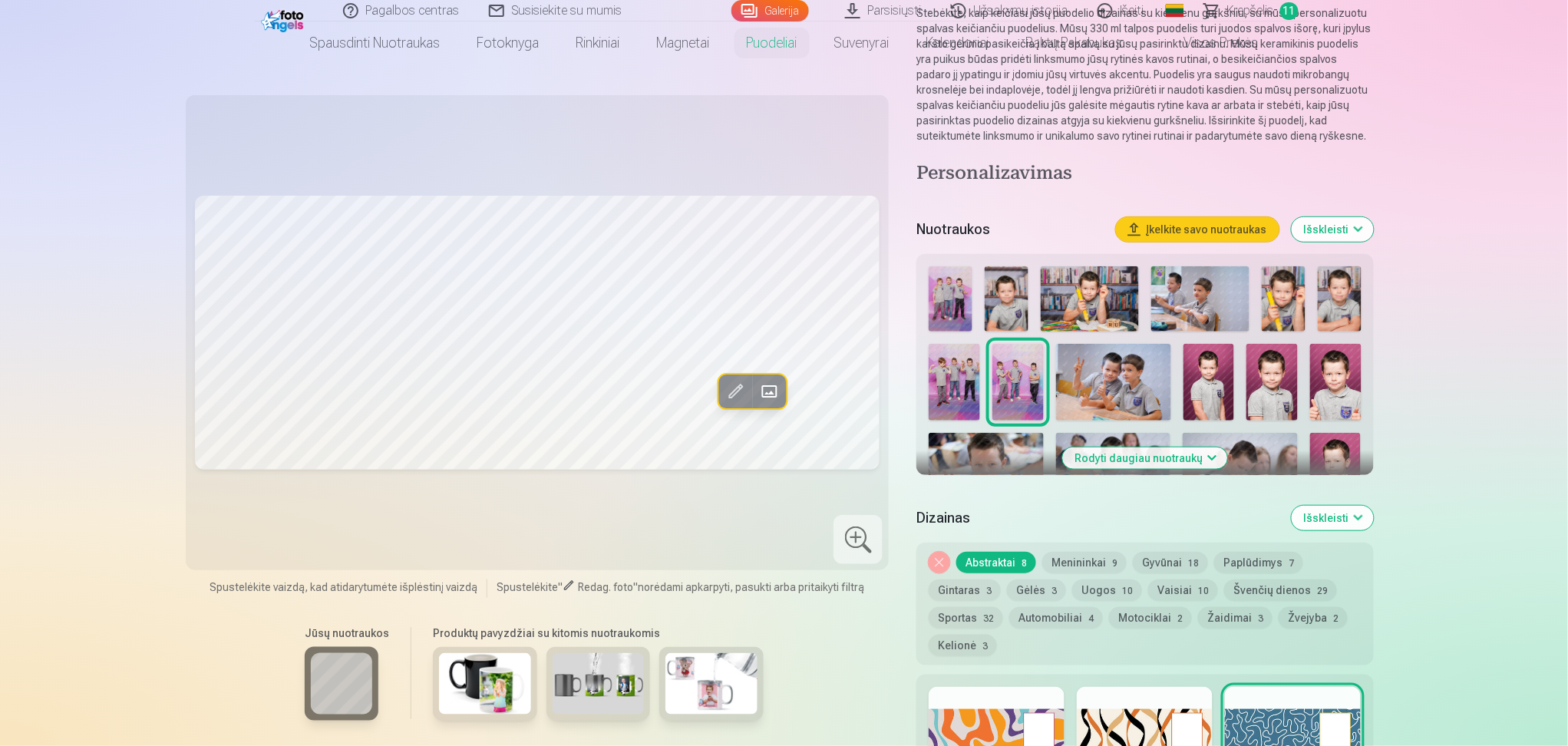
scroll to position [204, 0]
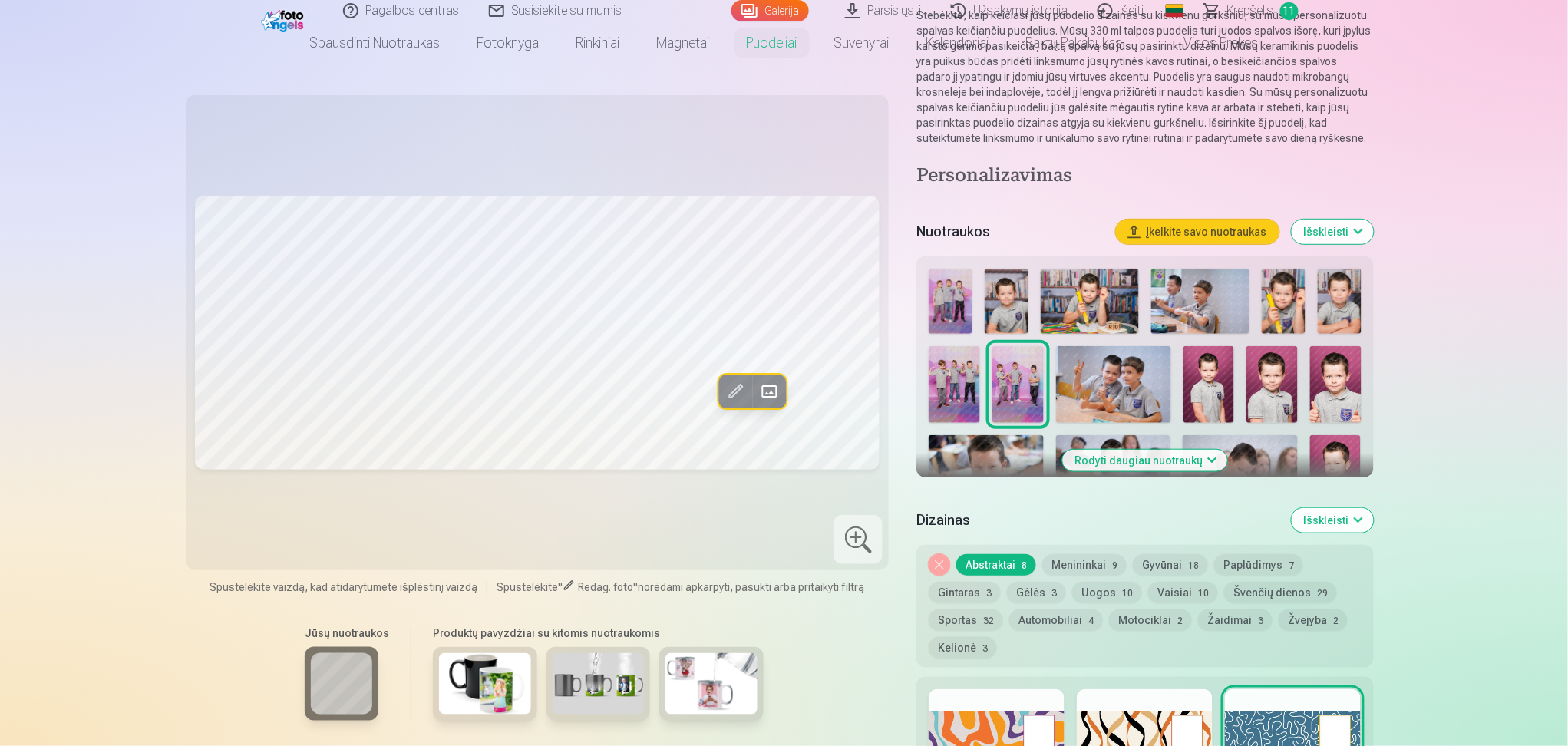
click at [1329, 225] on button "Išskleisti" at bounding box center [1333, 231] width 82 height 25
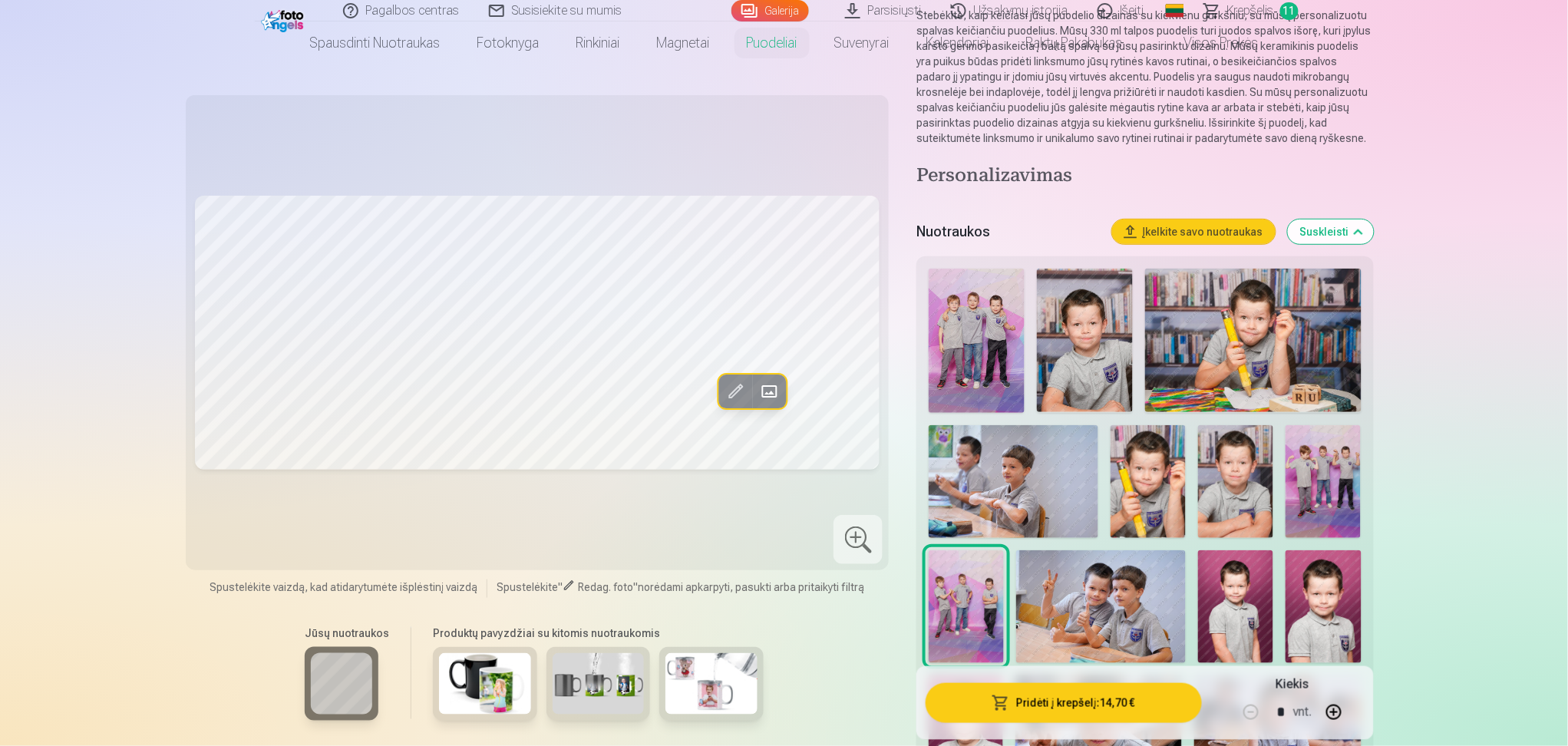
click at [1318, 241] on button "Suskleisti" at bounding box center [1331, 231] width 86 height 25
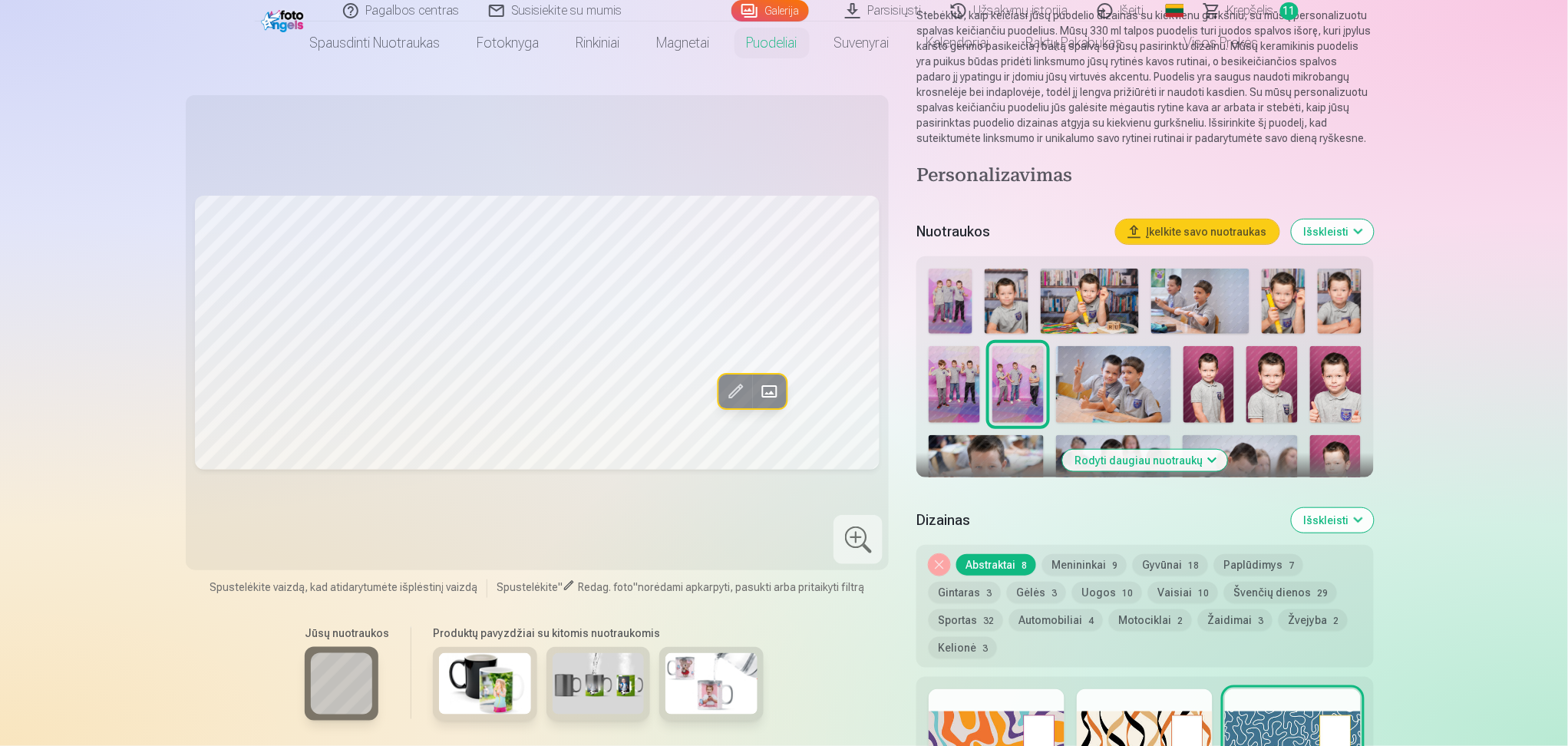
scroll to position [174, 0]
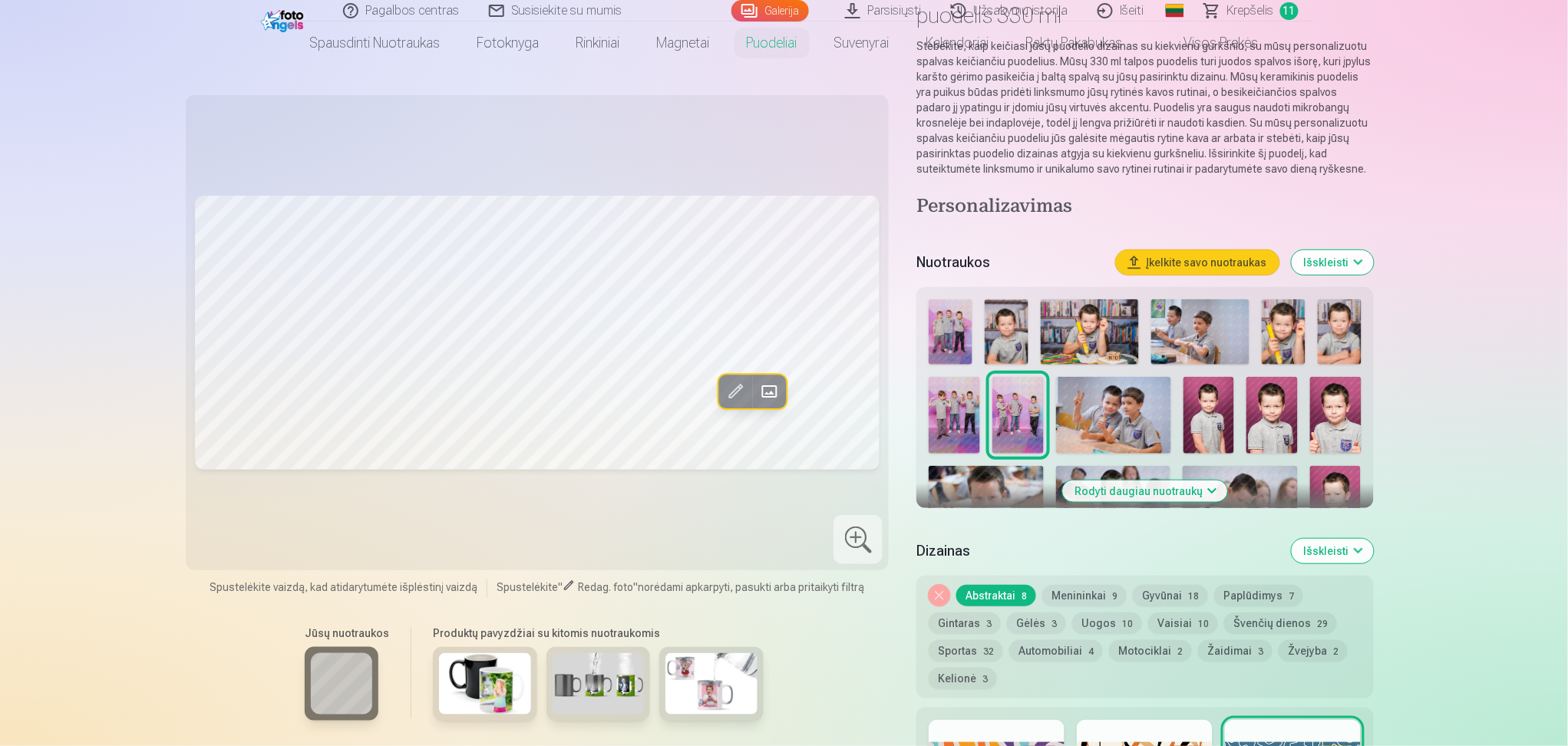
click at [1317, 260] on button "Išskleisti" at bounding box center [1333, 262] width 82 height 25
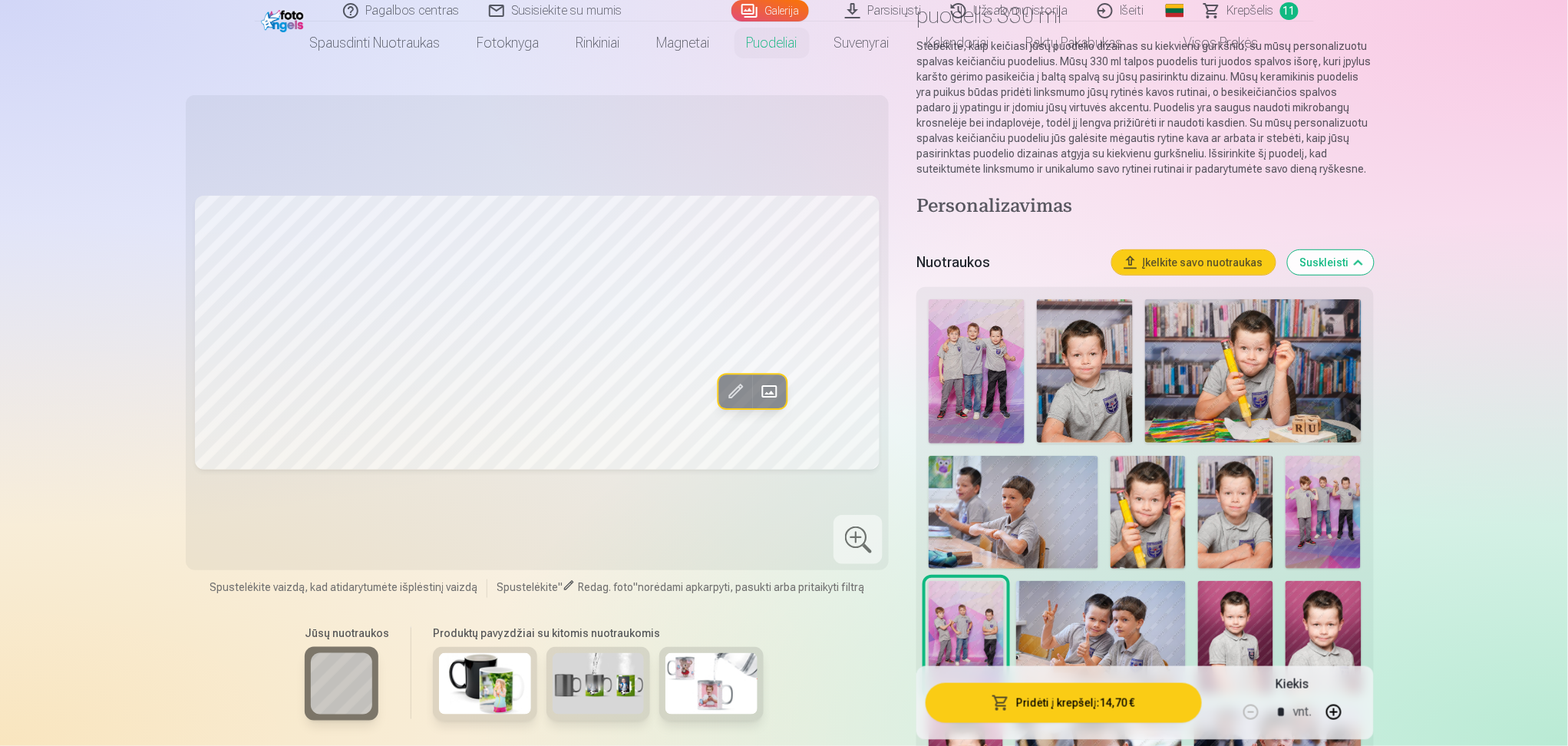
click at [1317, 260] on button "Suskleisti" at bounding box center [1331, 262] width 86 height 25
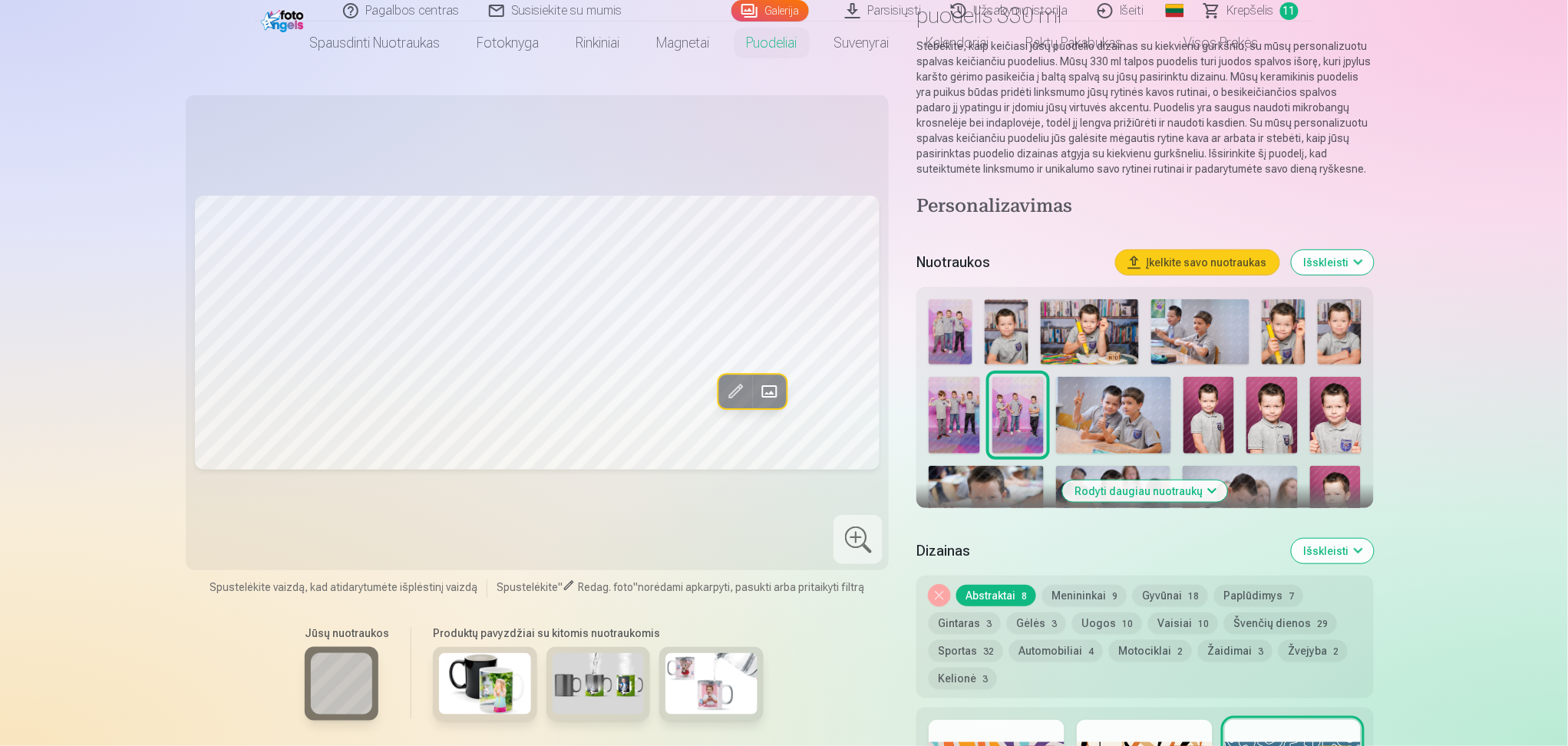
click at [1318, 268] on button "Išskleisti" at bounding box center [1333, 262] width 82 height 25
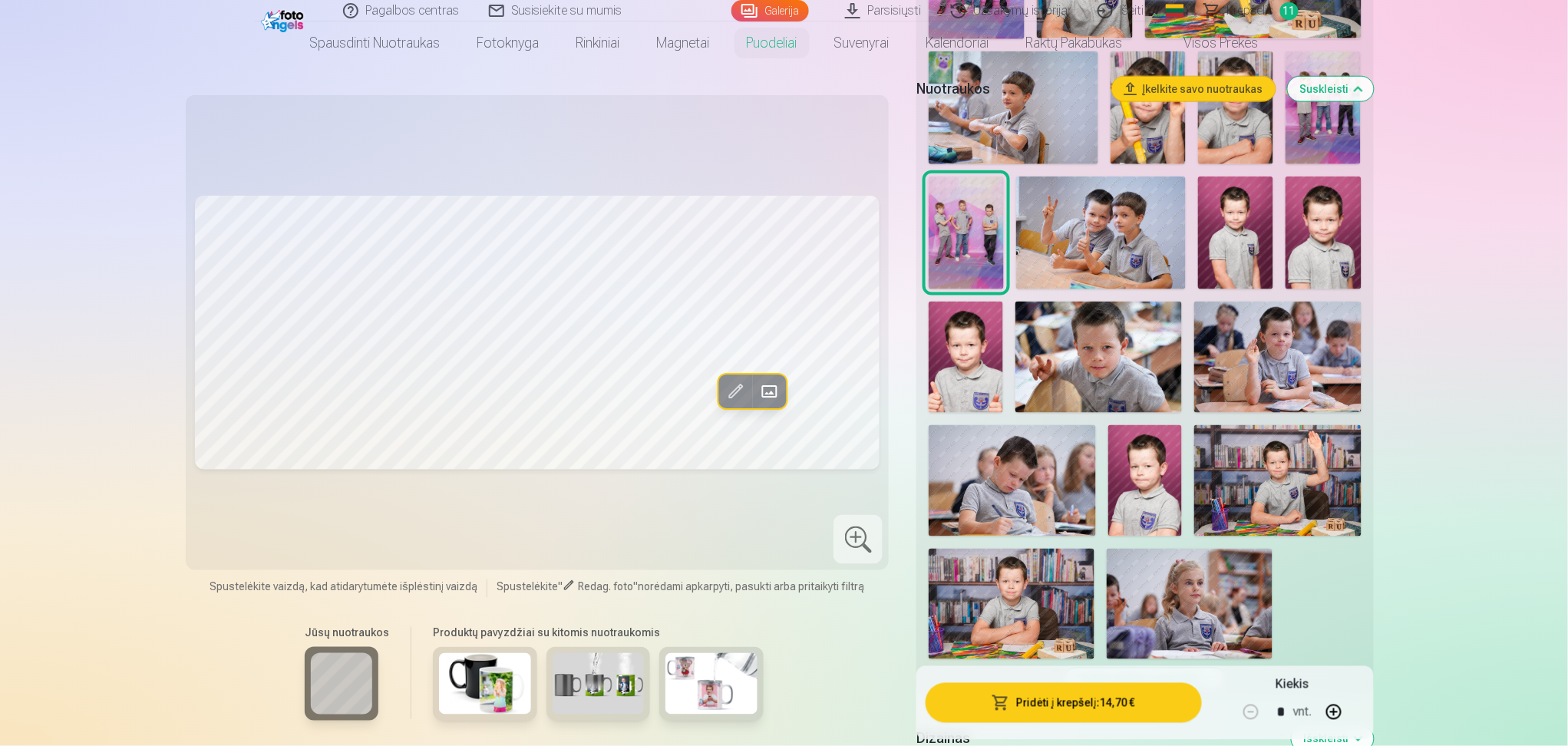
scroll to position [582, 0]
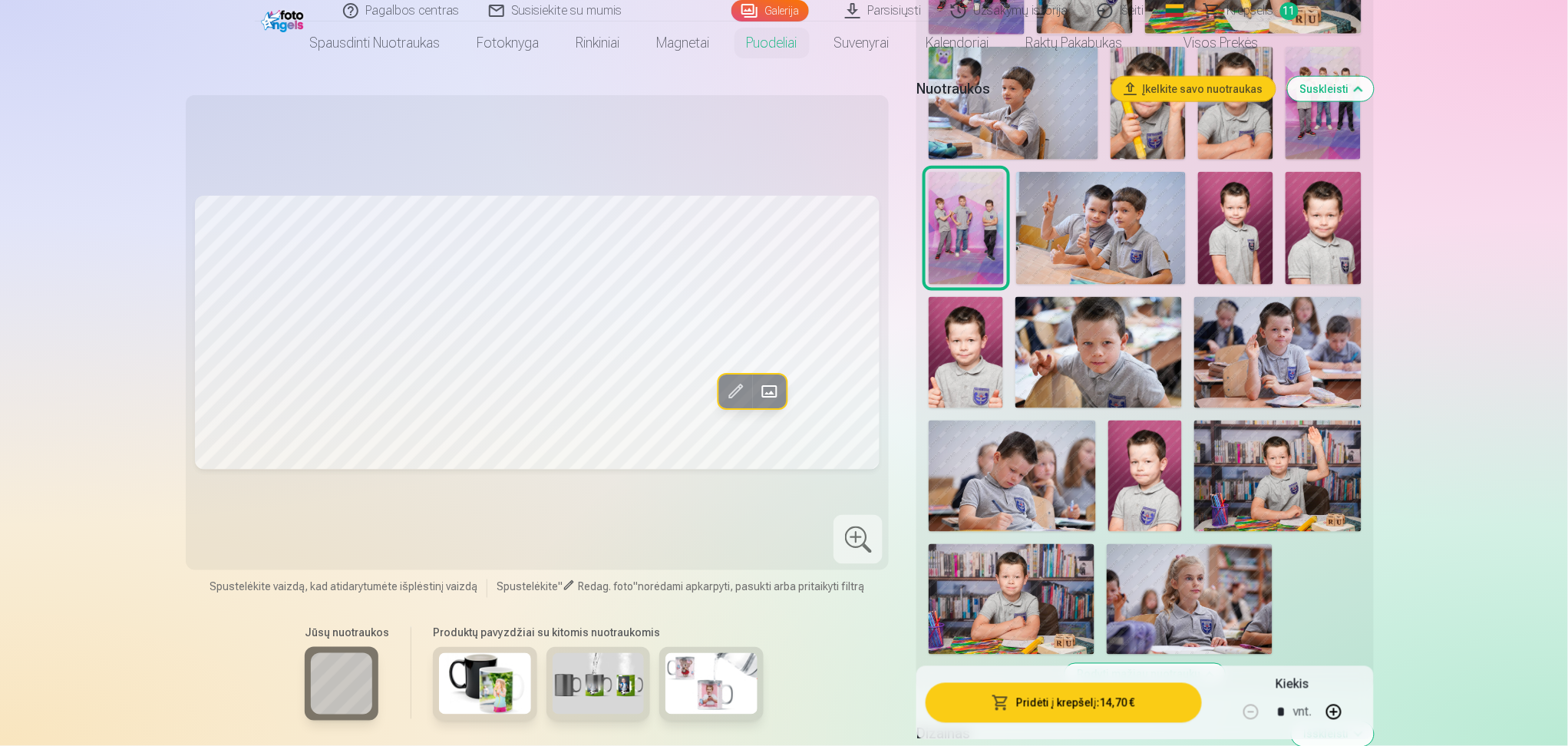
click at [1115, 388] on img at bounding box center [1098, 352] width 167 height 112
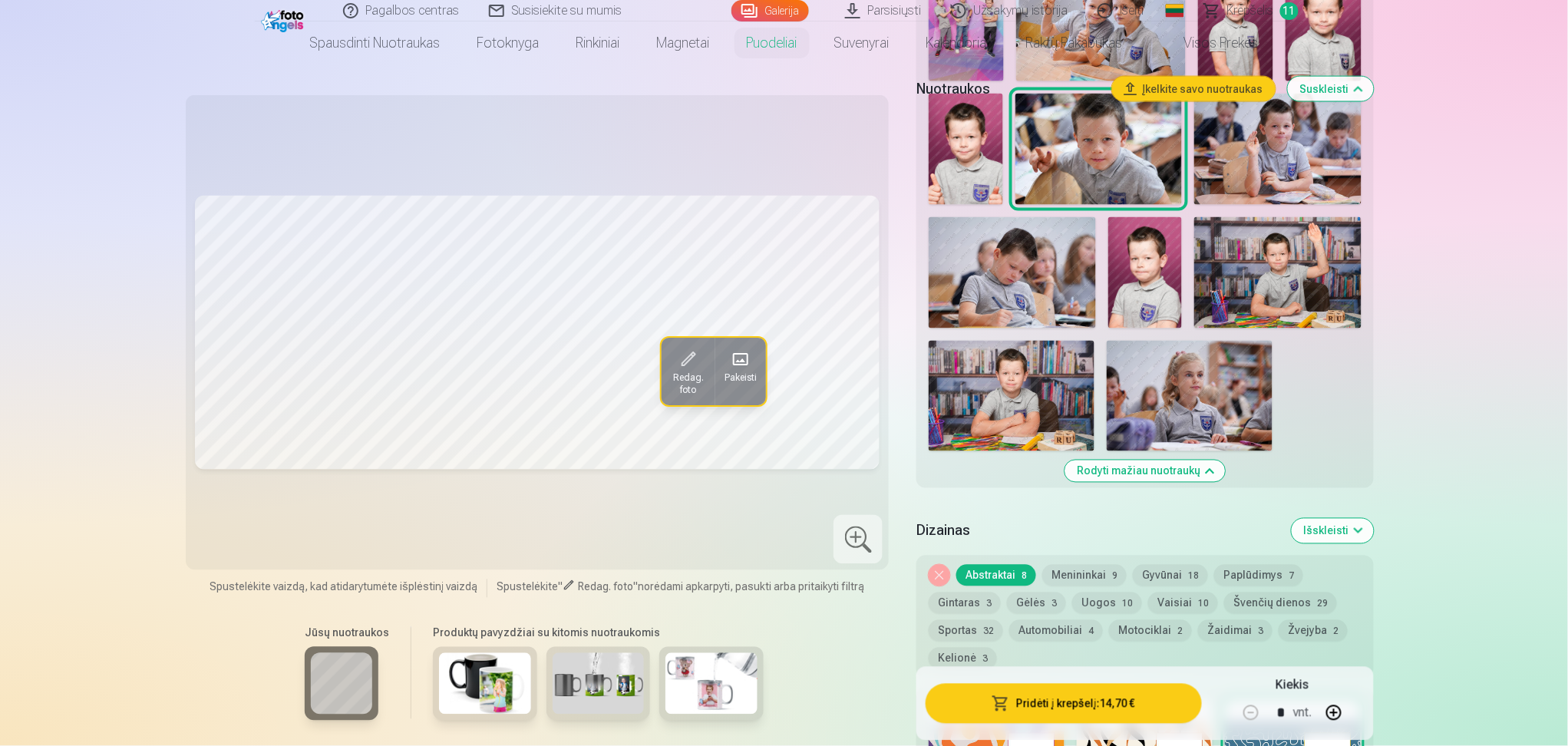
scroll to position [788, 0]
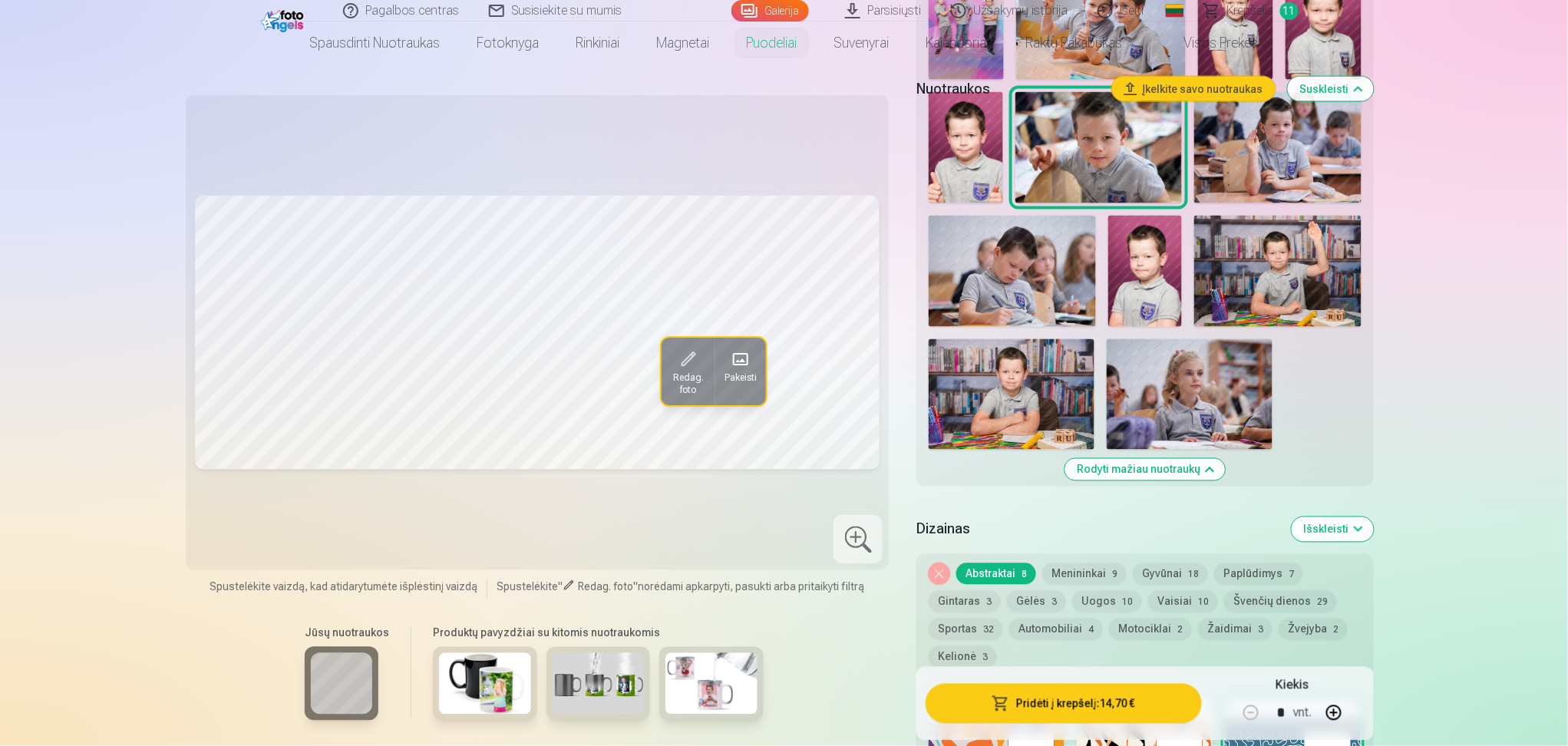
click at [1076, 387] on img at bounding box center [1012, 395] width 166 height 111
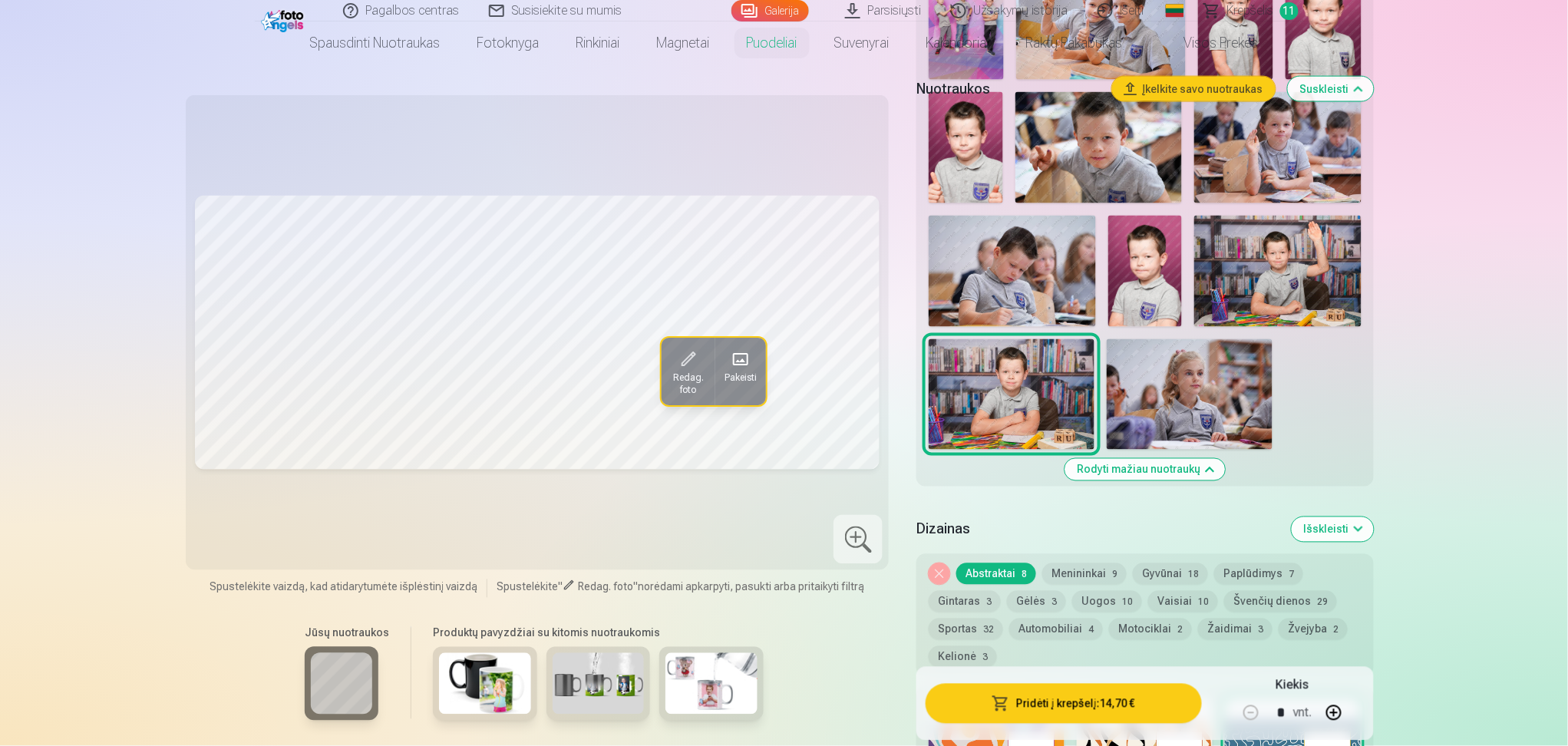
click at [1142, 412] on img at bounding box center [1190, 395] width 166 height 111
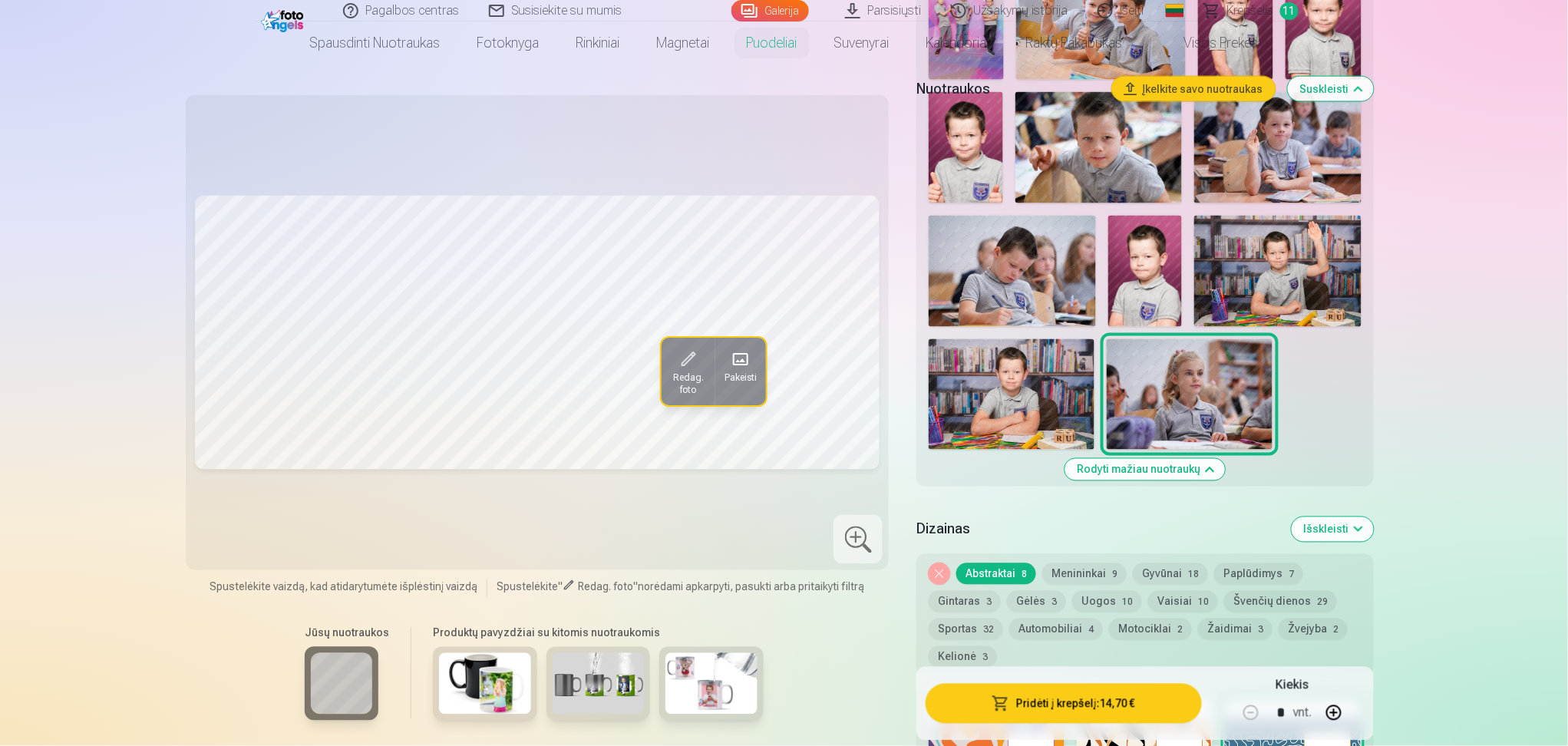
click at [731, 372] on span "Pakeisti" at bounding box center [741, 378] width 32 height 12
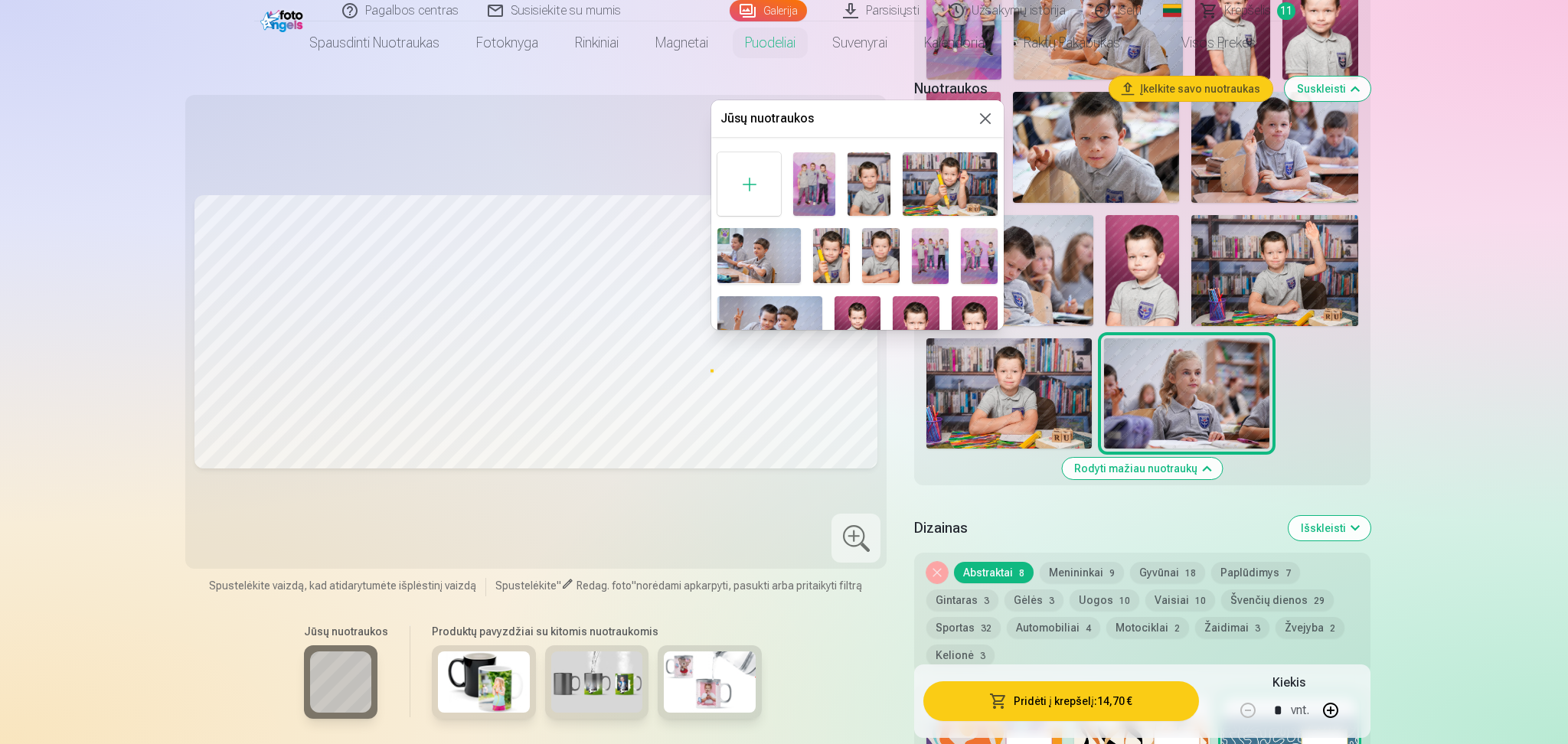
click at [830, 258] on img at bounding box center [832, 255] width 37 height 55
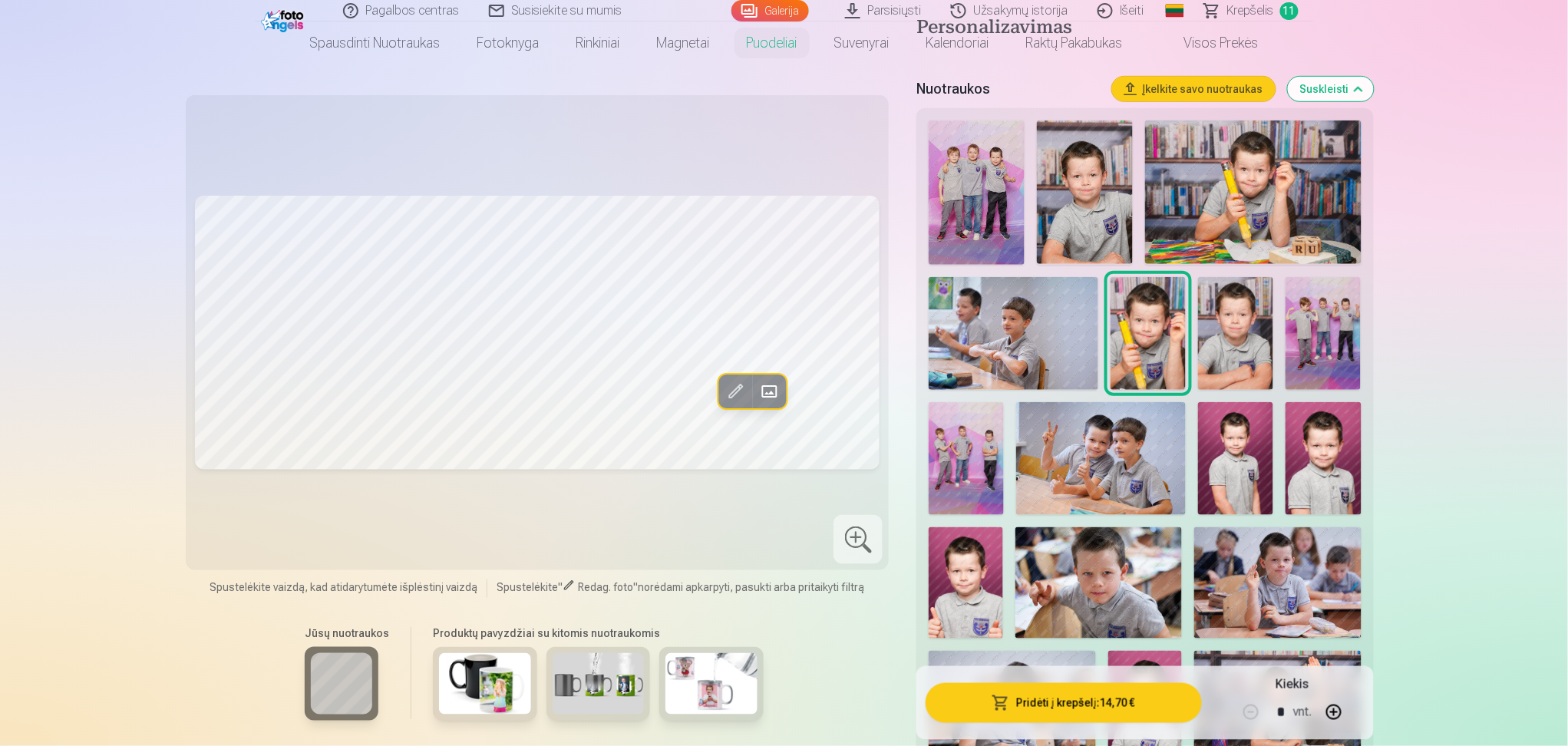
scroll to position [275, 0]
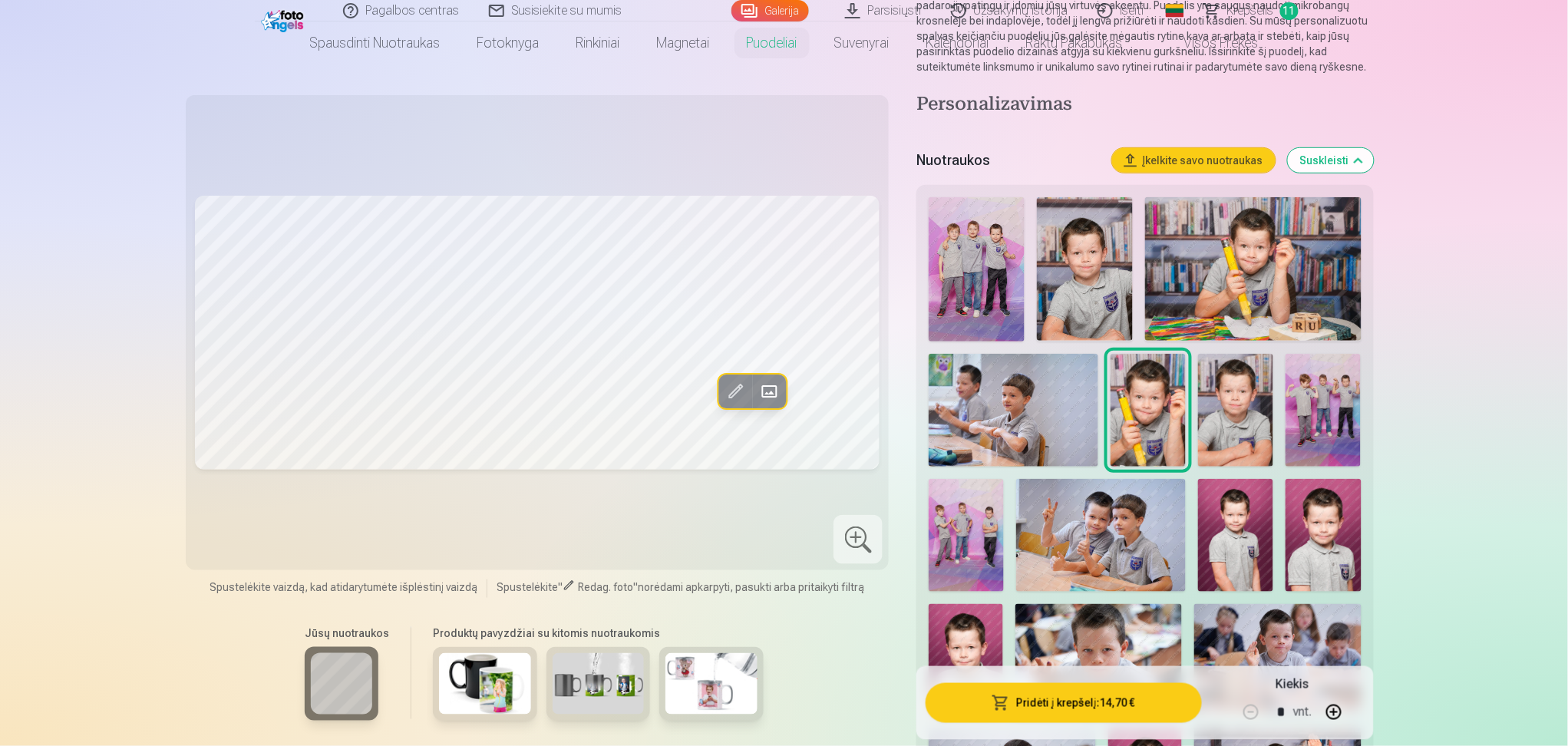
click at [1210, 262] on img at bounding box center [1253, 268] width 215 height 144
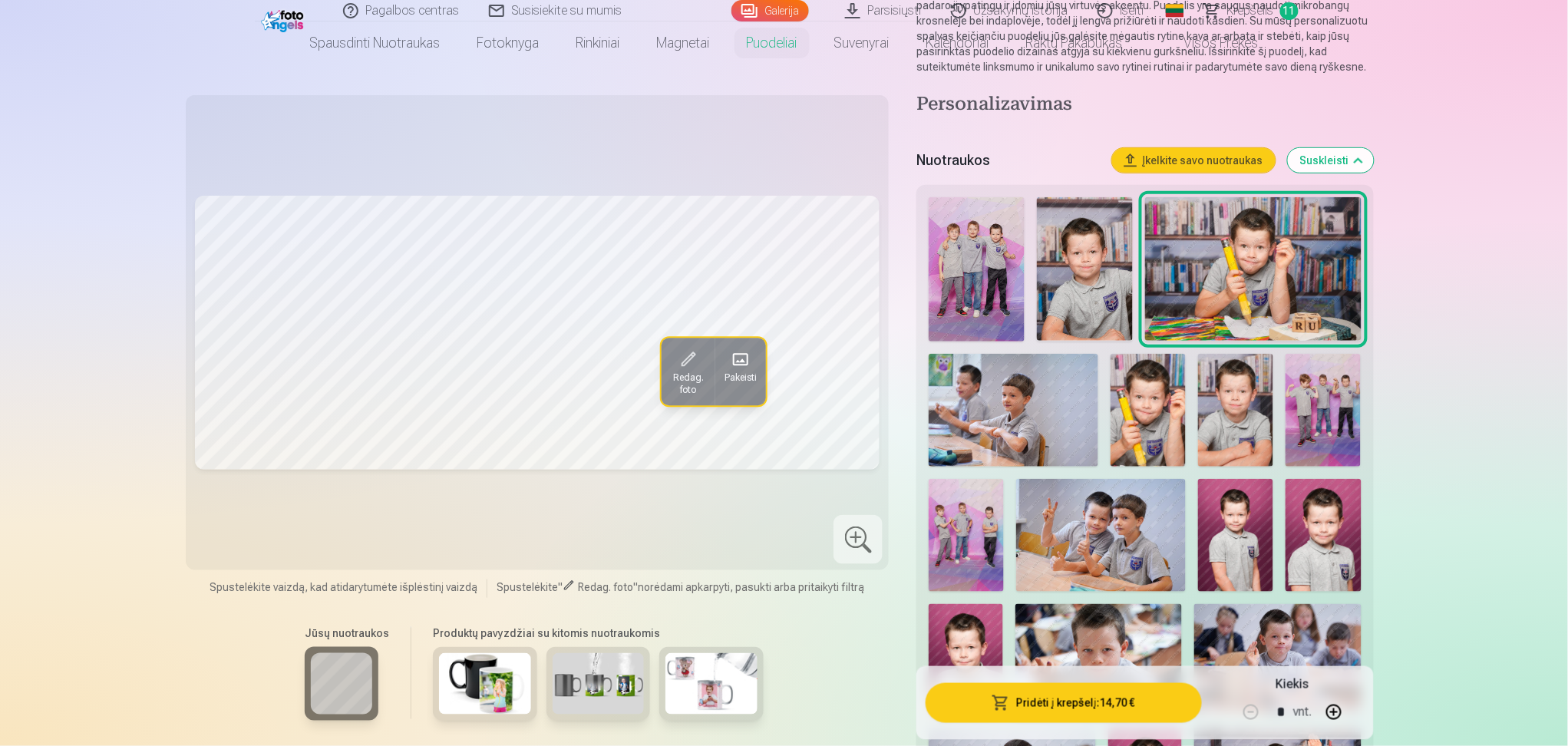
click at [1167, 385] on img at bounding box center [1148, 410] width 75 height 113
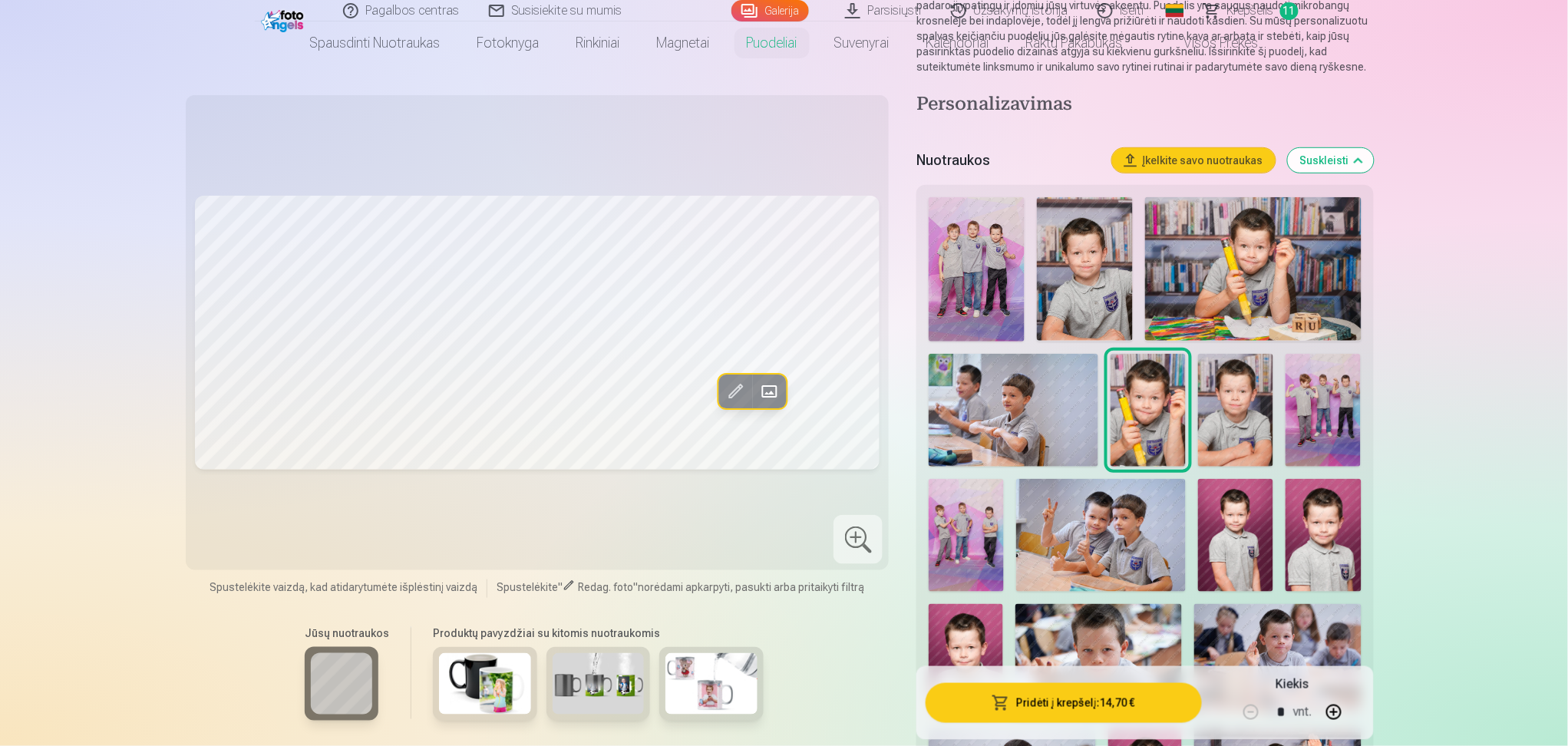
click at [1302, 245] on img at bounding box center [1253, 268] width 215 height 144
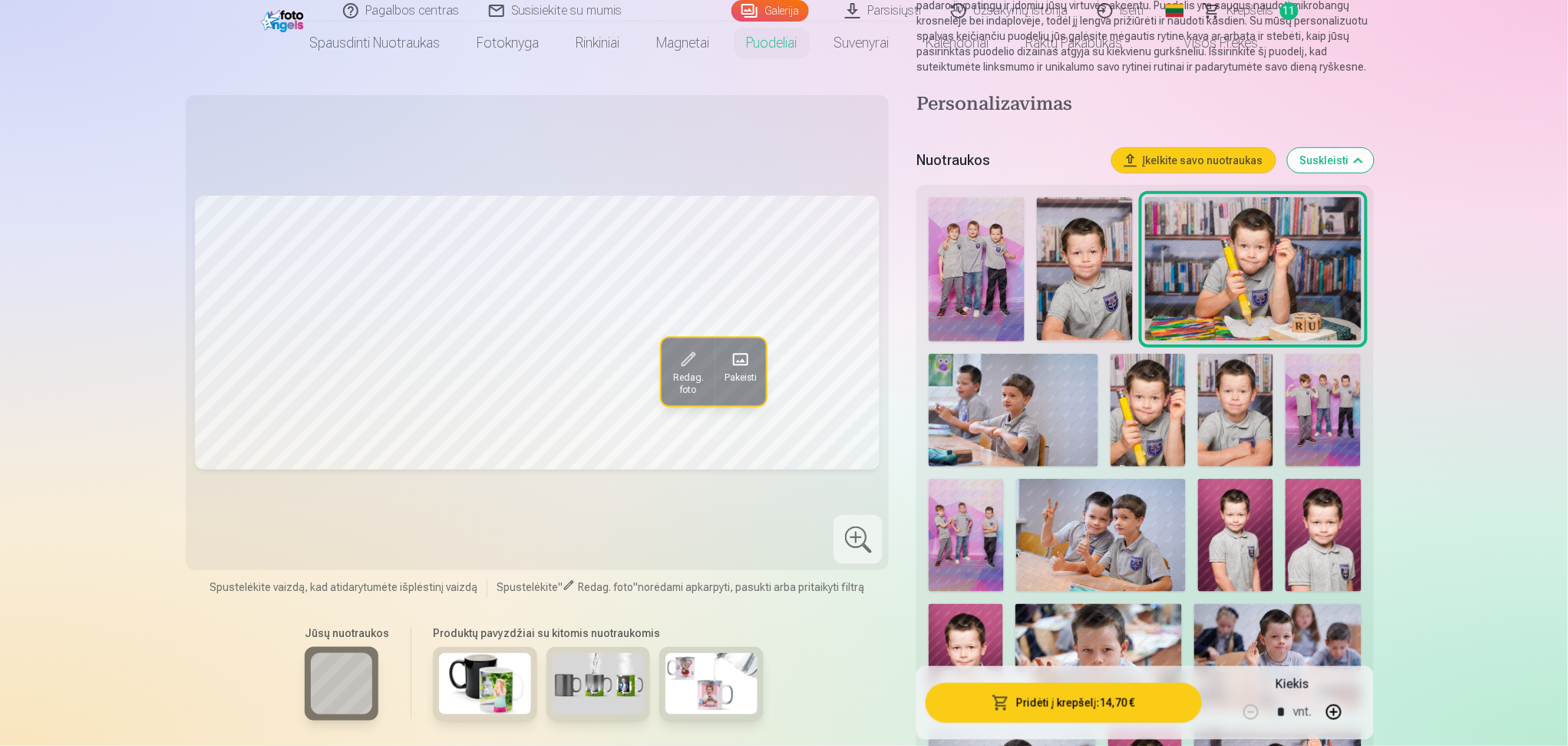
click at [1140, 400] on img at bounding box center [1148, 410] width 75 height 113
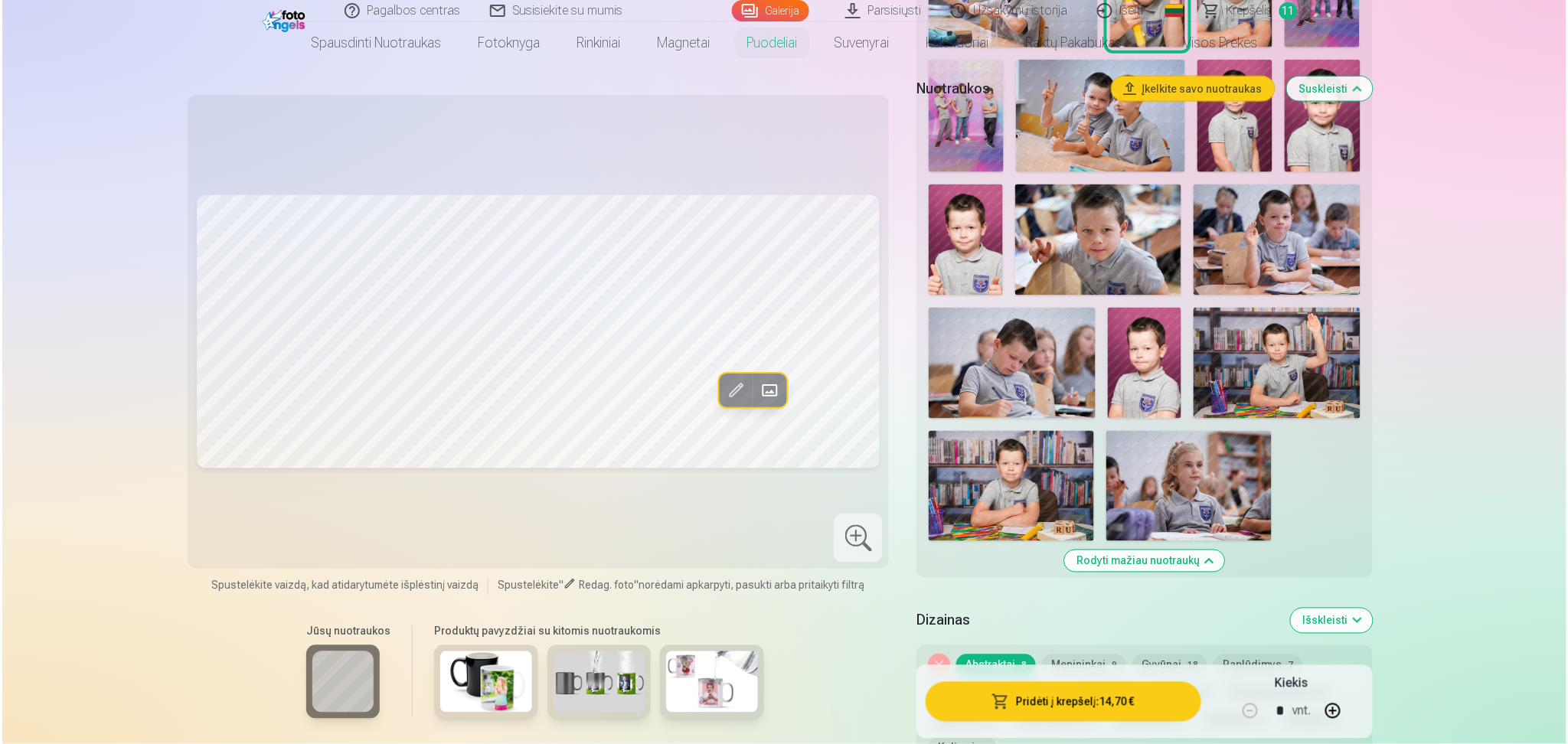
scroll to position [683, 0]
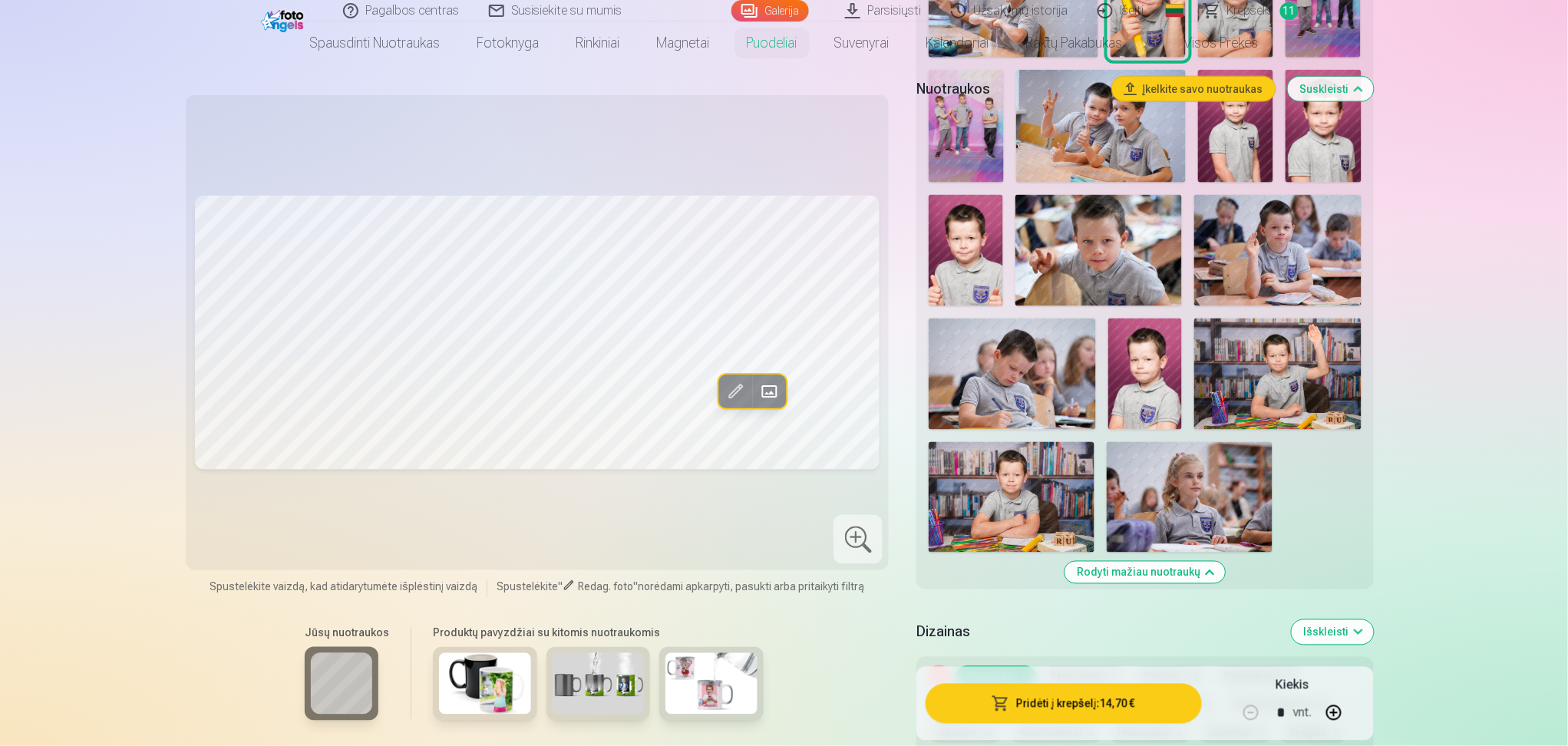
click at [854, 545] on div at bounding box center [858, 540] width 49 height 49
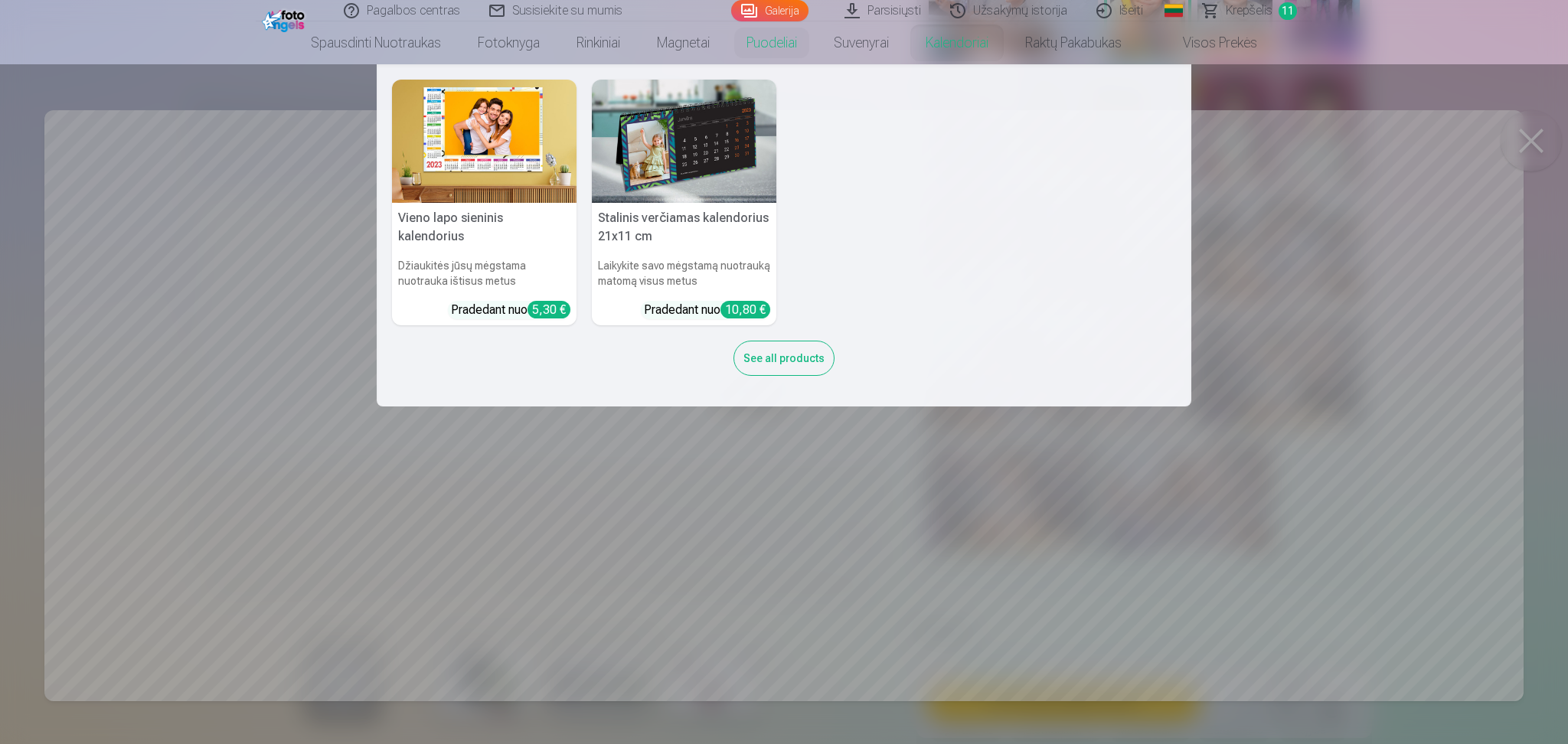
click at [496, 161] on img at bounding box center [484, 141] width 185 height 123
